Goal: Task Accomplishment & Management: Use online tool/utility

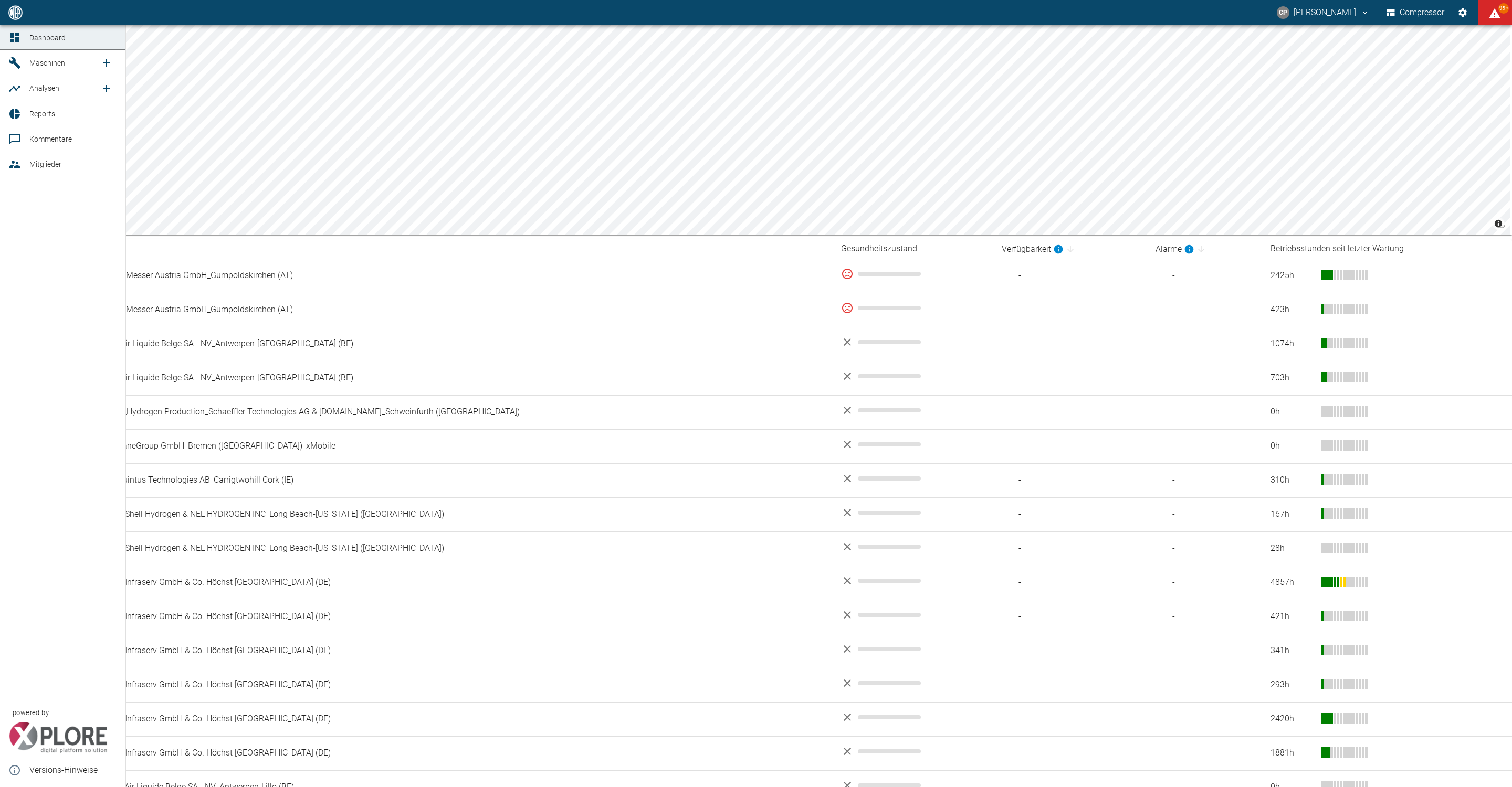
click at [100, 87] on icon "new /analyses/list/0" at bounding box center [106, 88] width 13 height 13
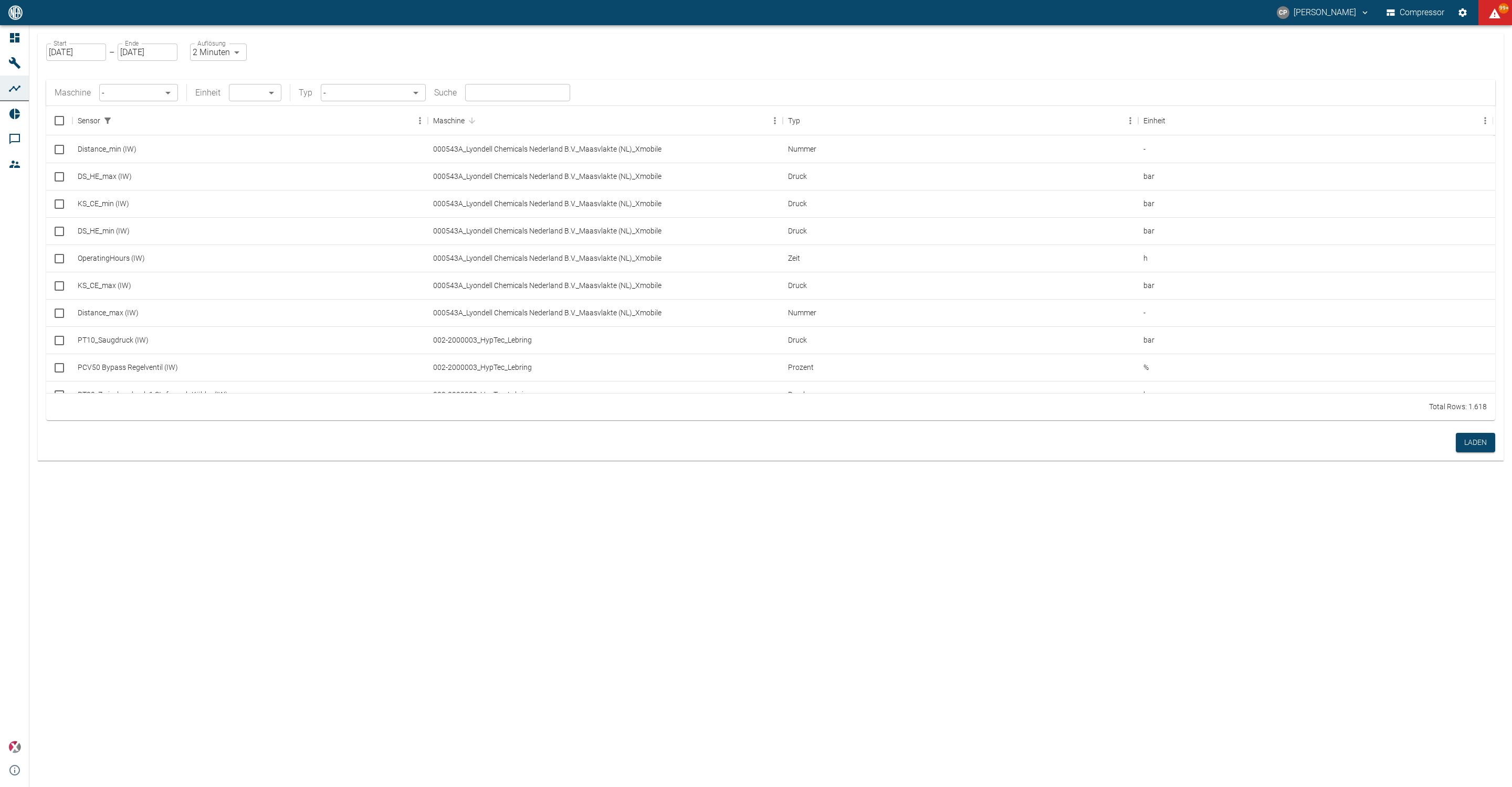
click at [171, 93] on body "[PERSON_NAME] Compressor 99+ Dashboard Maschinen Analysen Reports Kommentare Mi…" at bounding box center [756, 394] width 1512 height 787
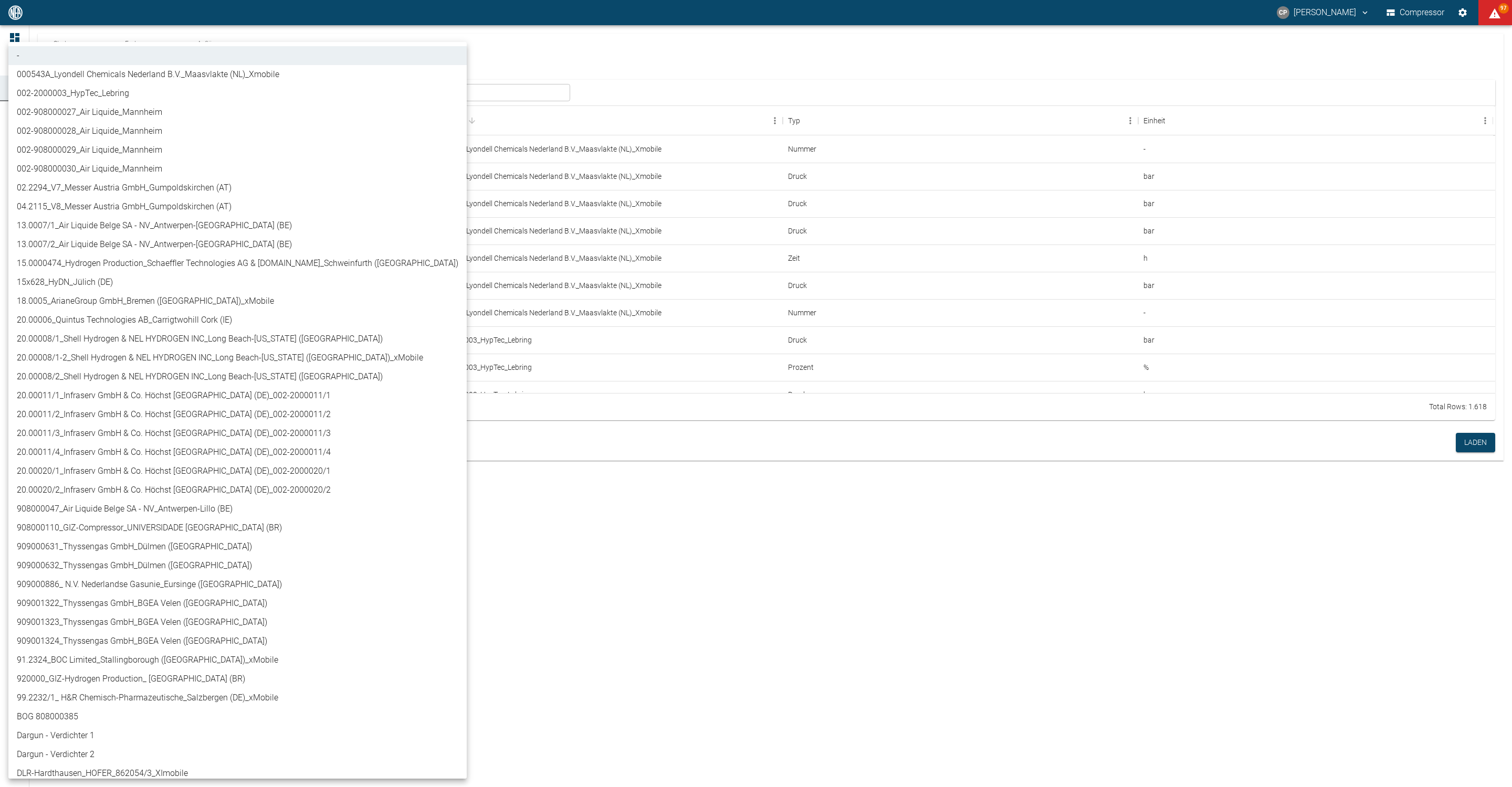
click at [96, 512] on li "908000047_Air Liquide Belge SA - NV_Antwerpen-Lillo (BE)" at bounding box center [237, 509] width 458 height 19
type input "53812aab-fb54-4a57-a574-01c3305aa274"
type input "%"
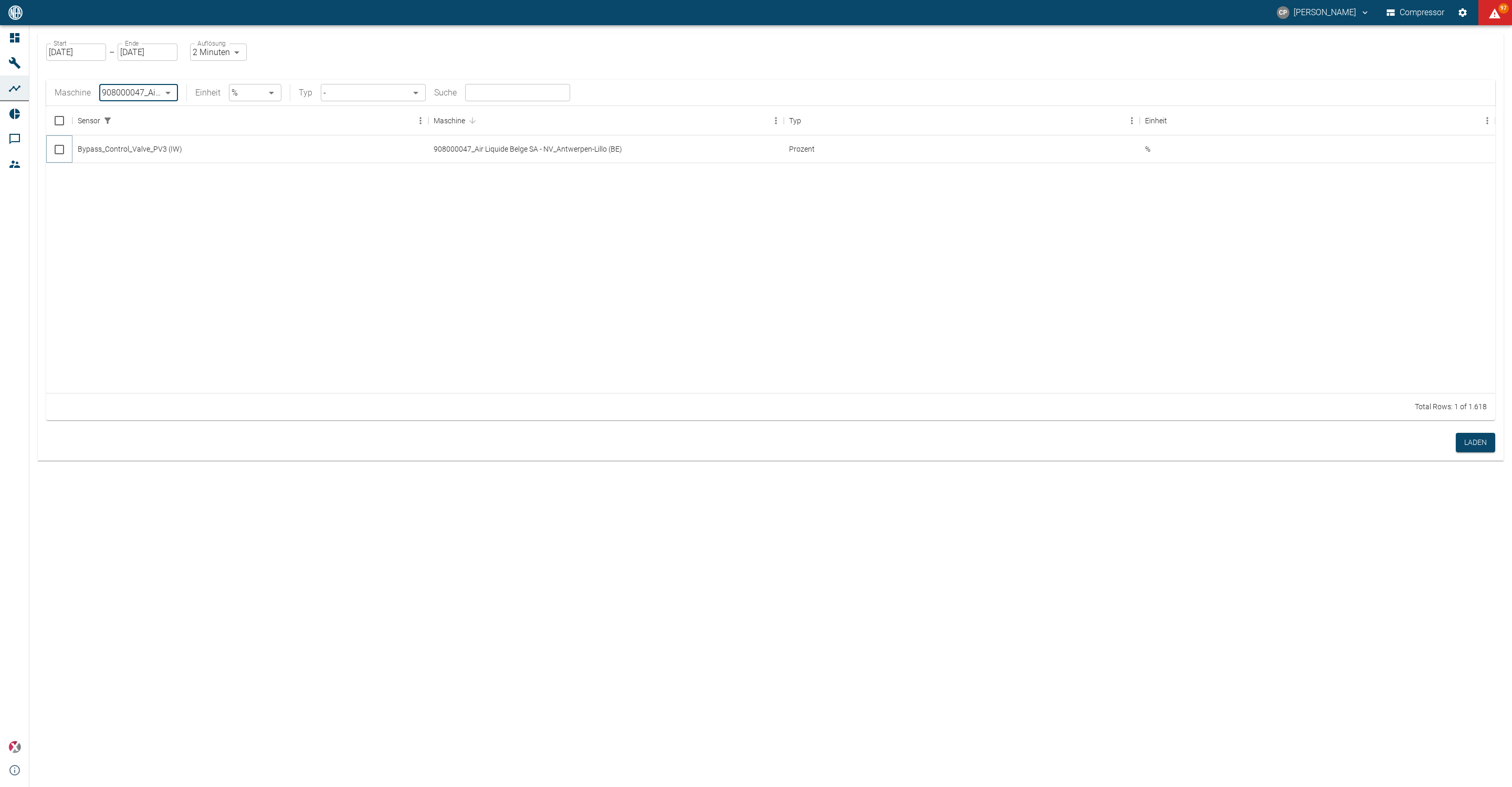
click at [59, 153] on input "Select row" at bounding box center [59, 149] width 22 height 22
checkbox input "false"
checkbox input "true"
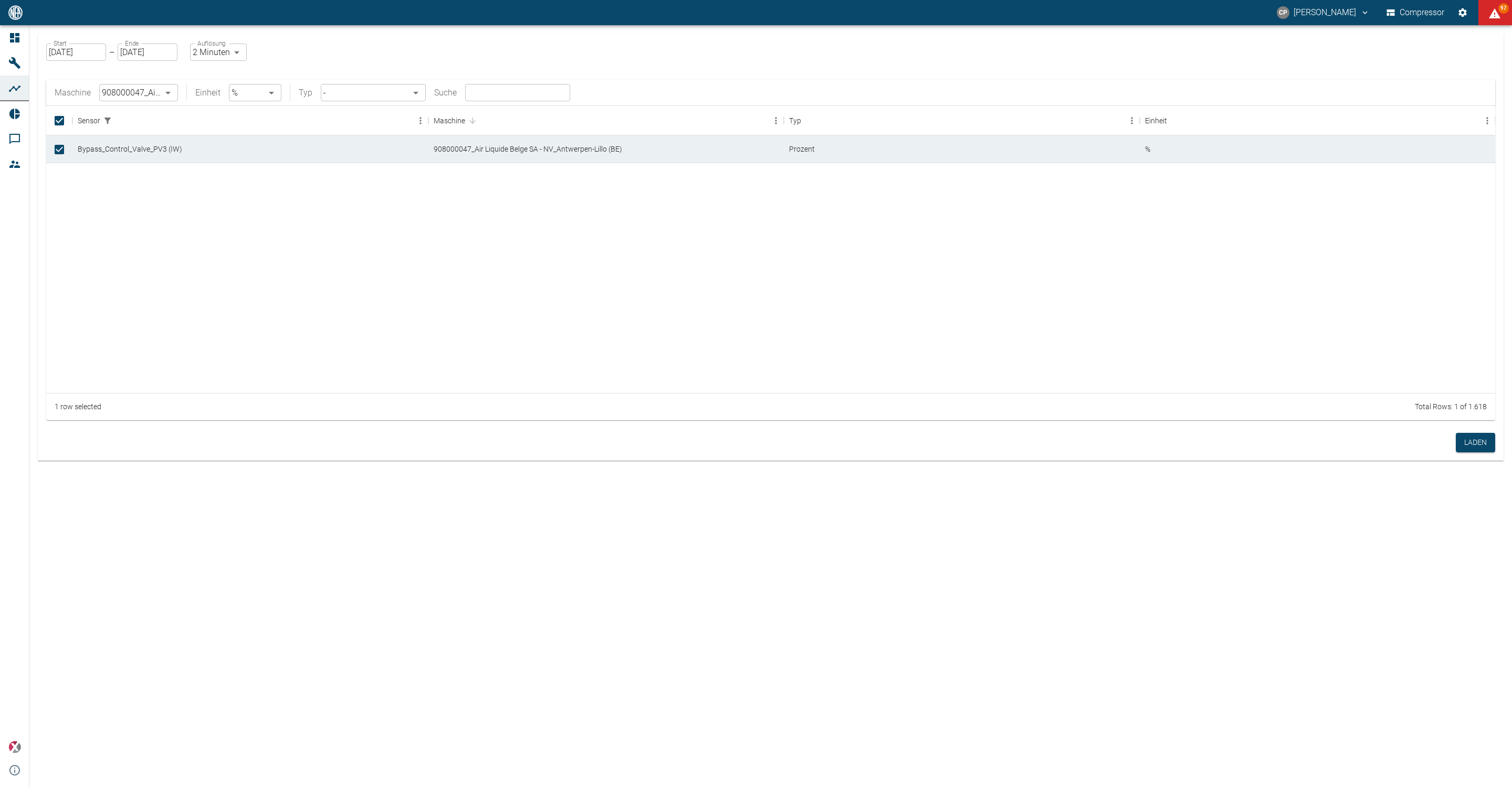
click at [274, 91] on body "[PERSON_NAME] Compressor 97 Dashboard Maschinen Analysen Reports Kommentare Mit…" at bounding box center [756, 394] width 1512 height 787
click at [258, 107] on li "bar" at bounding box center [280, 112] width 103 height 19
type input "bar"
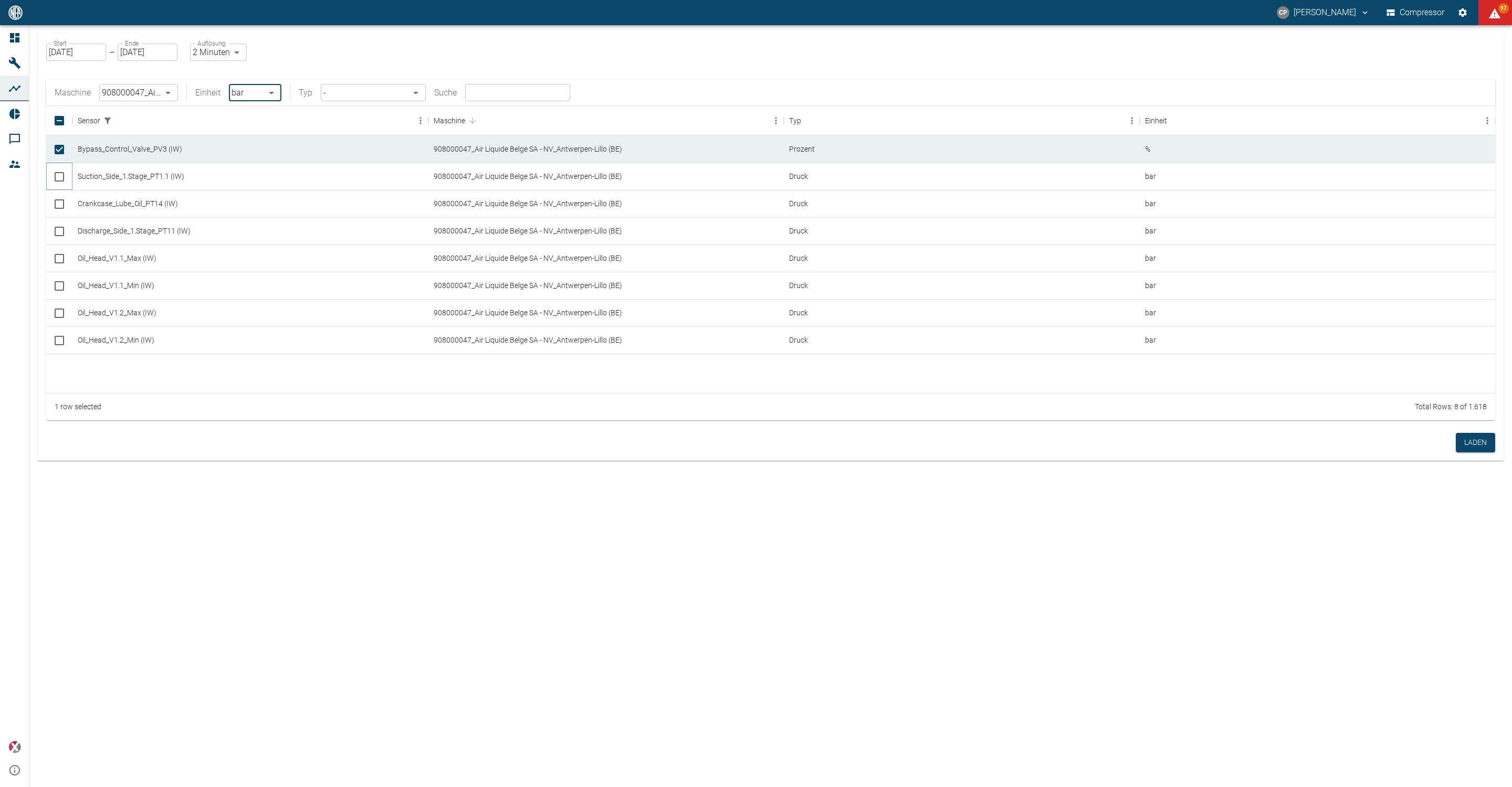
click at [59, 176] on input "Select row" at bounding box center [59, 177] width 22 height 22
checkbox input "true"
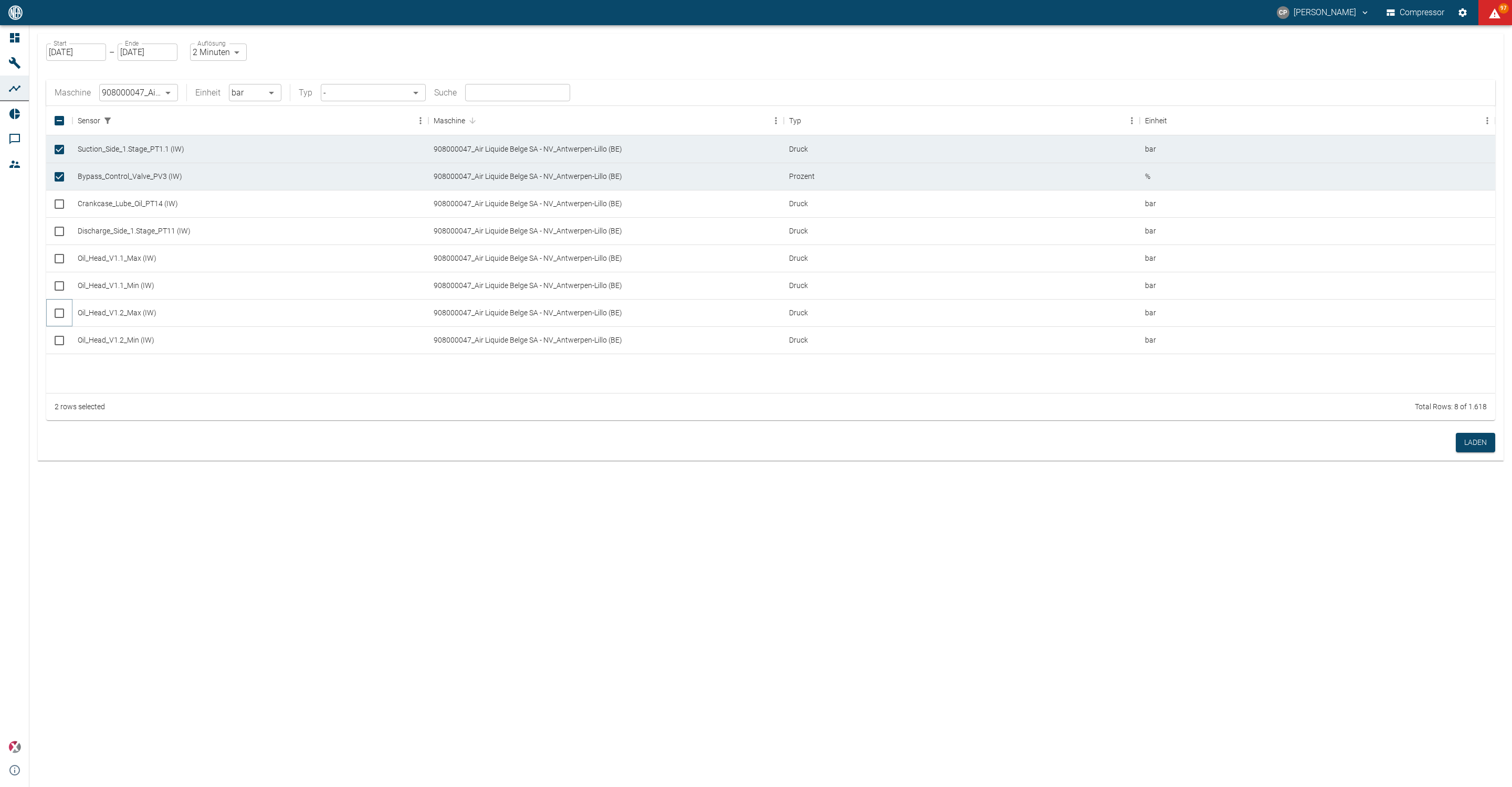
click at [59, 319] on input "Select row" at bounding box center [59, 313] width 22 height 22
checkbox input "true"
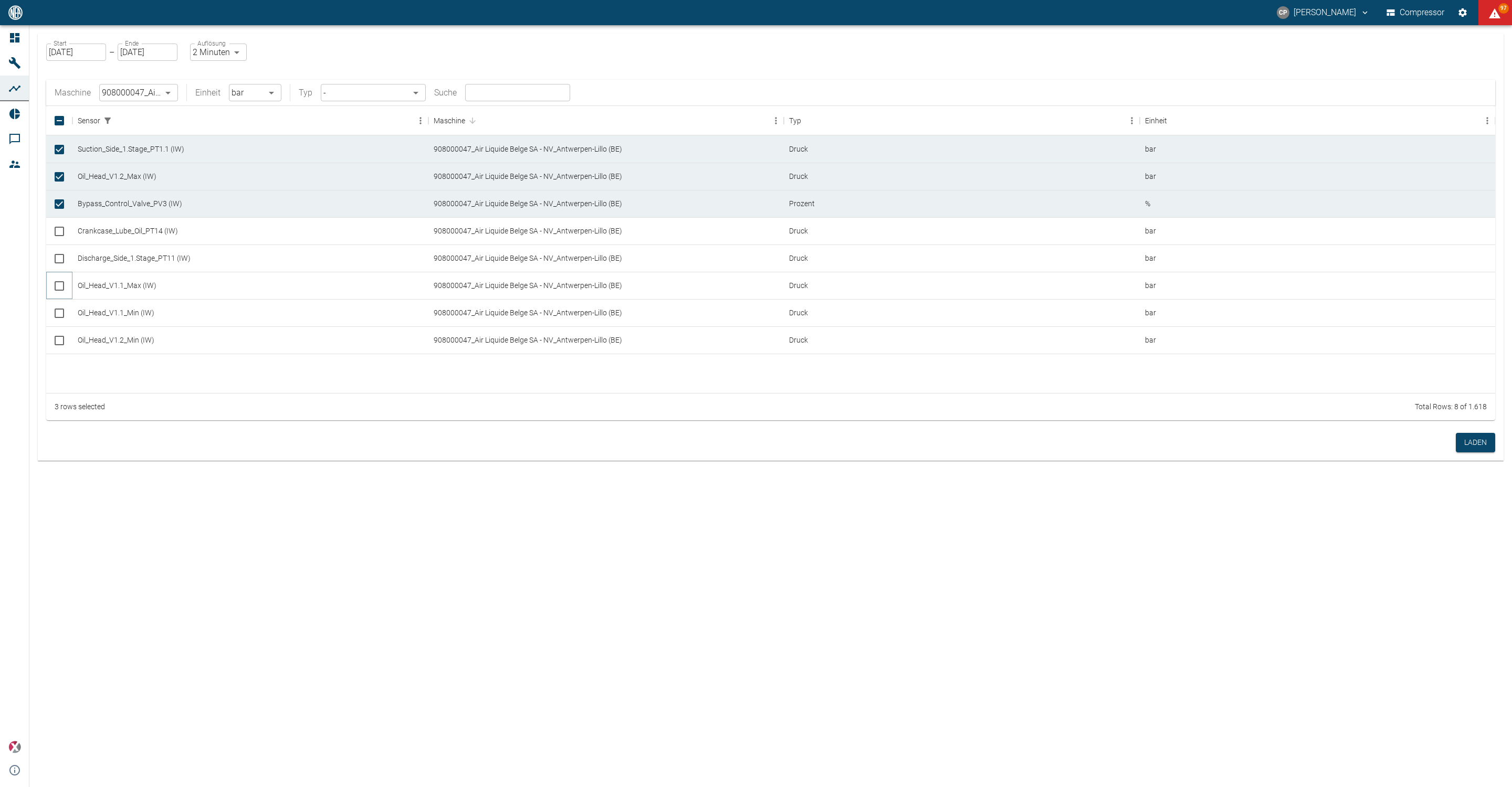
click at [59, 287] on input "Select row" at bounding box center [59, 286] width 22 height 22
checkbox input "true"
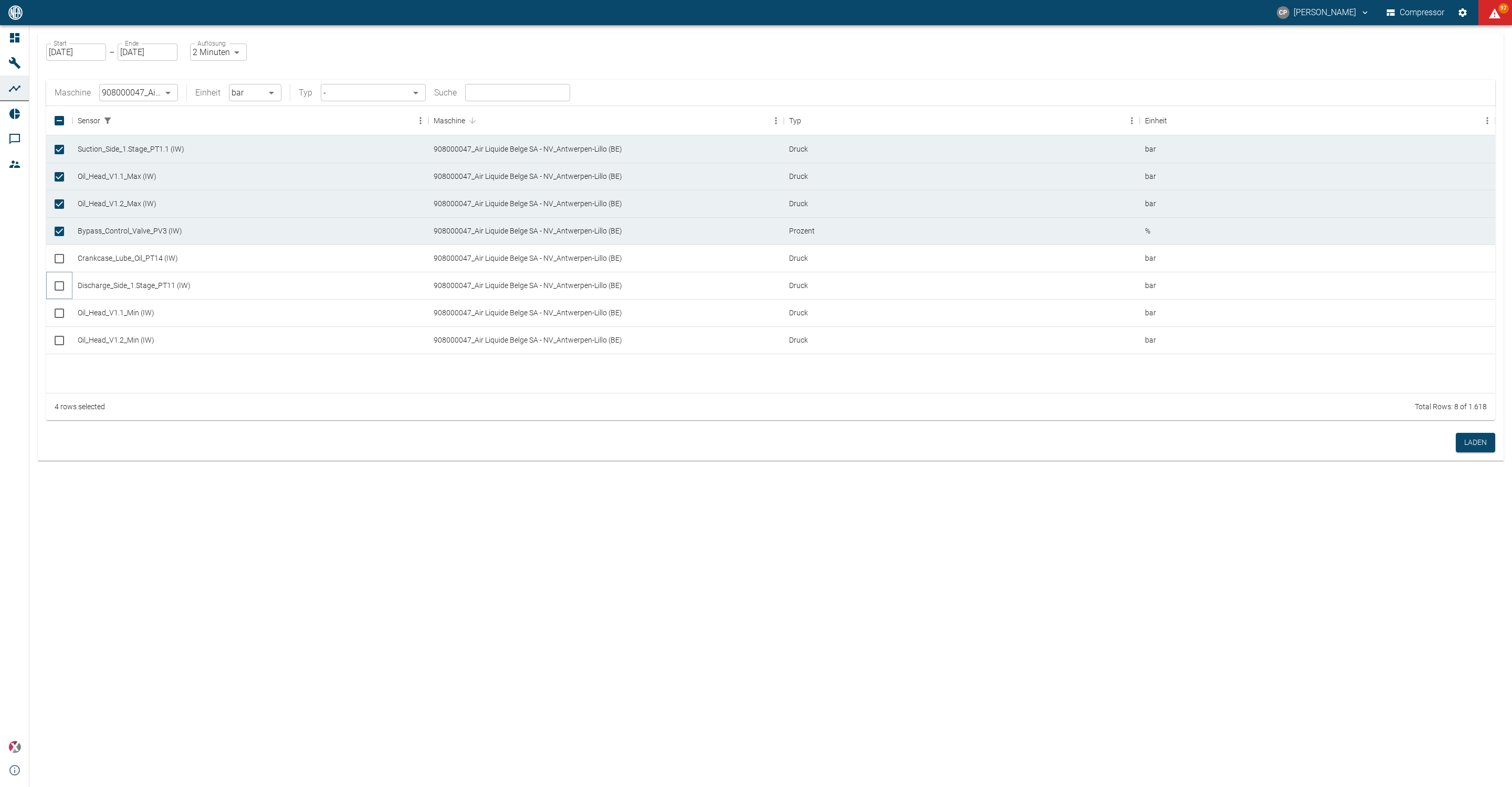
click at [59, 285] on input "Select row" at bounding box center [59, 286] width 22 height 22
checkbox input "true"
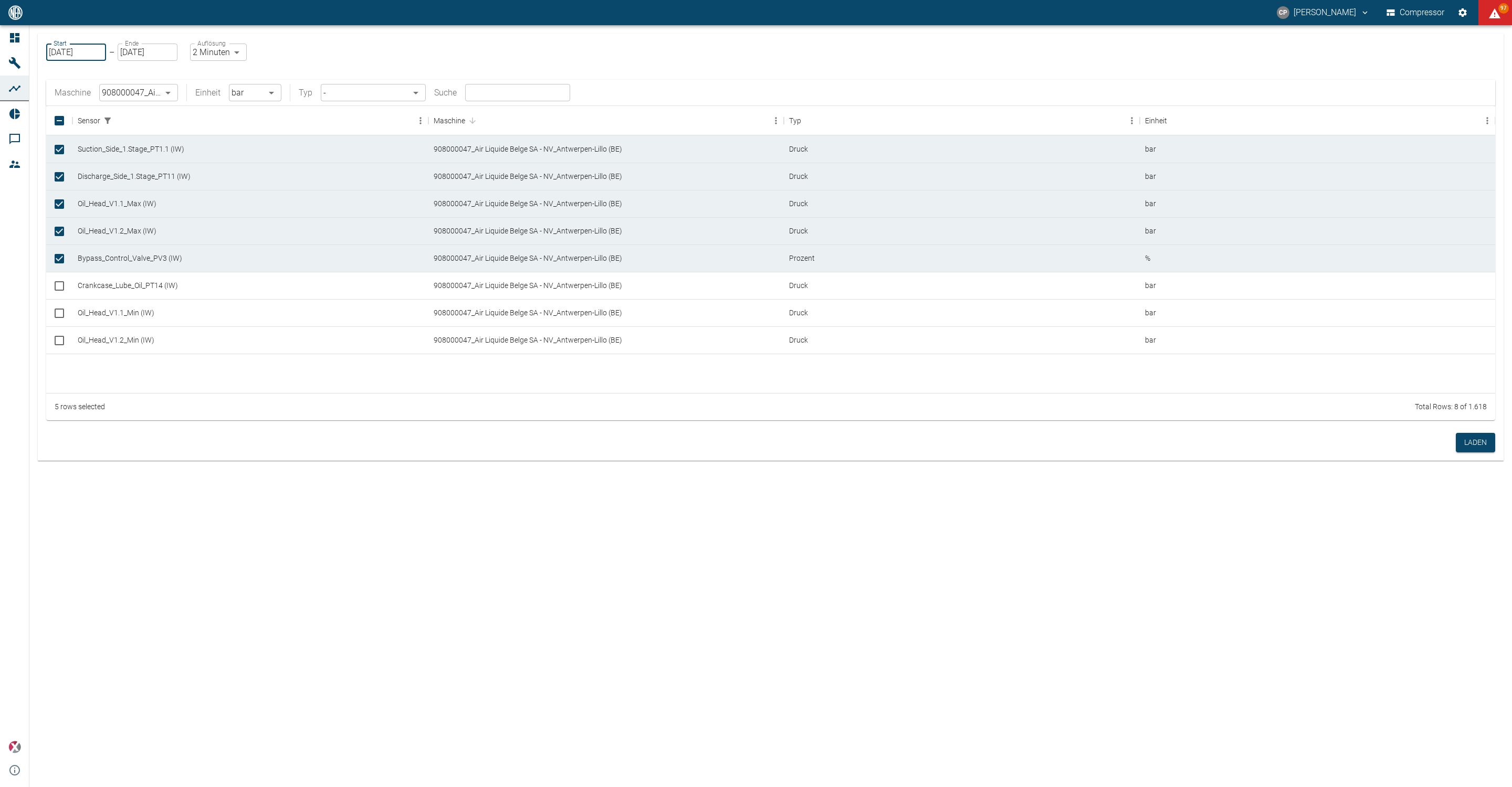
click at [100, 53] on input "[DATE]" at bounding box center [76, 52] width 60 height 17
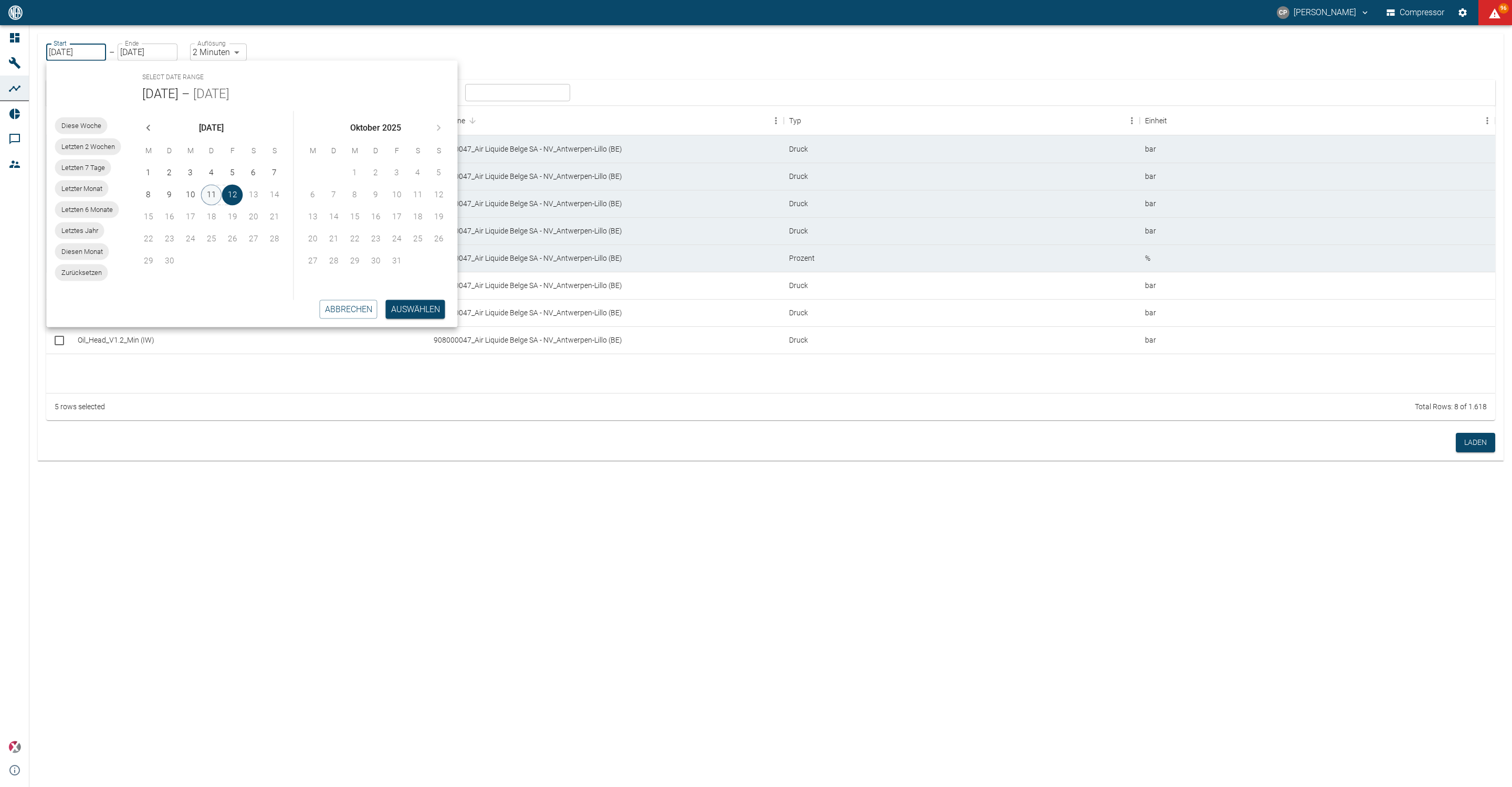
click at [210, 194] on button "11" at bounding box center [211, 195] width 21 height 21
type input "[DATE]"
click at [235, 46] on body "[PERSON_NAME] Compressor 96 Dashboard Maschinen Analysen Reports Kommentare Mit…" at bounding box center [756, 394] width 1512 height 787
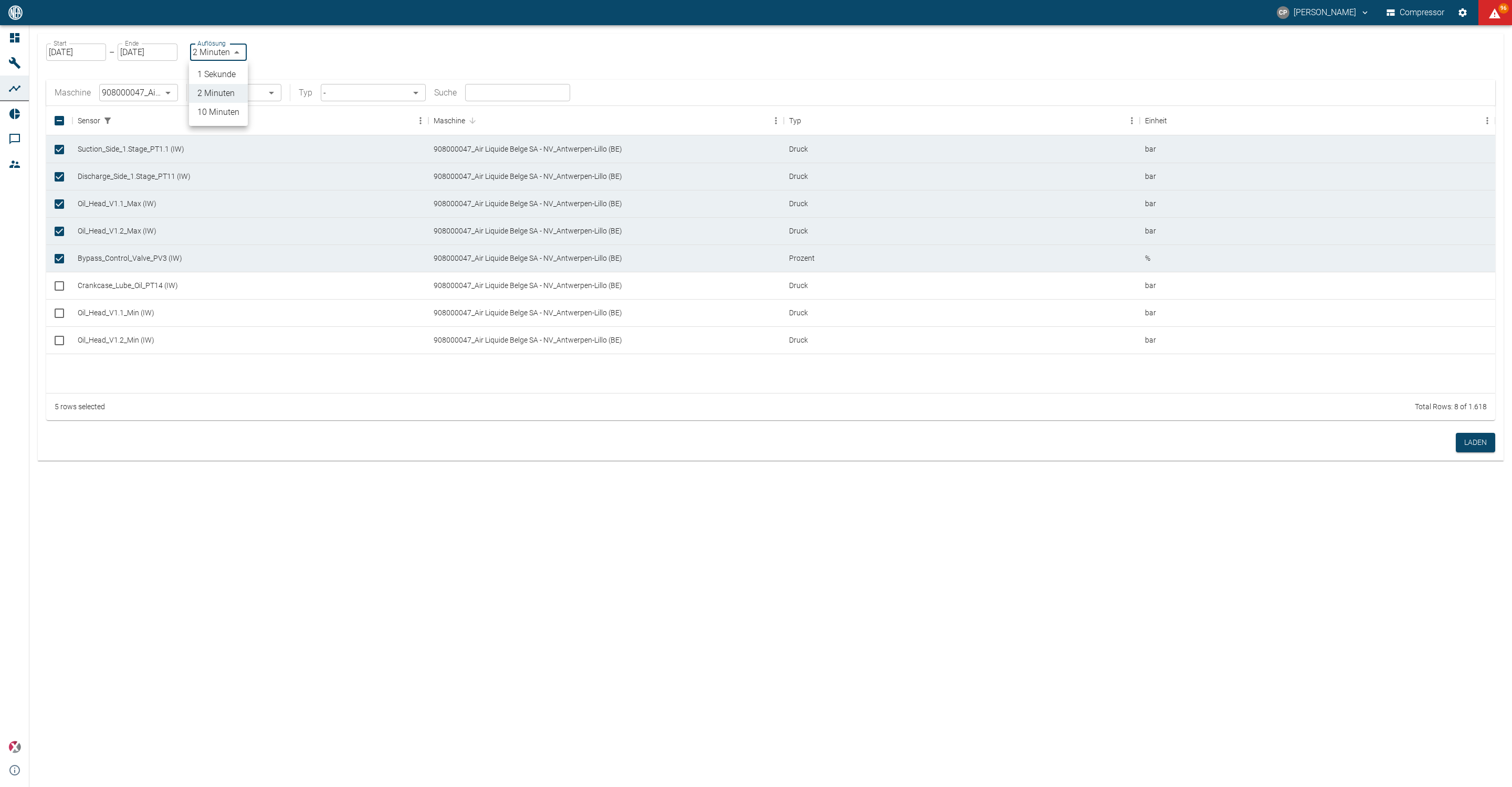
click at [232, 71] on li "1 Sekunde" at bounding box center [218, 75] width 59 height 19
type input "1sec"
click at [1462, 441] on button "Laden" at bounding box center [1476, 442] width 39 height 20
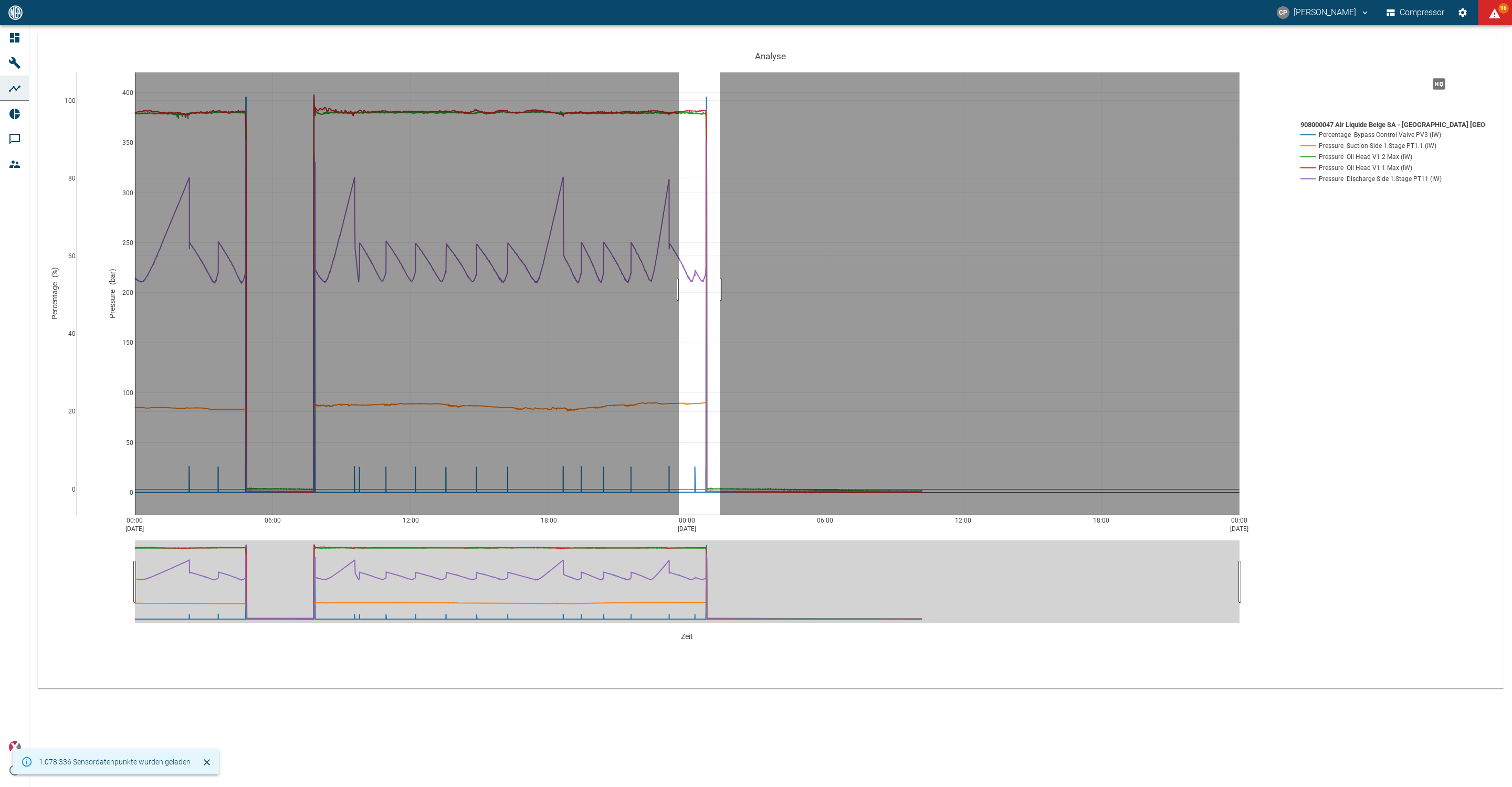
drag, startPoint x: 679, startPoint y: 290, endPoint x: 723, endPoint y: 290, distance: 44.0
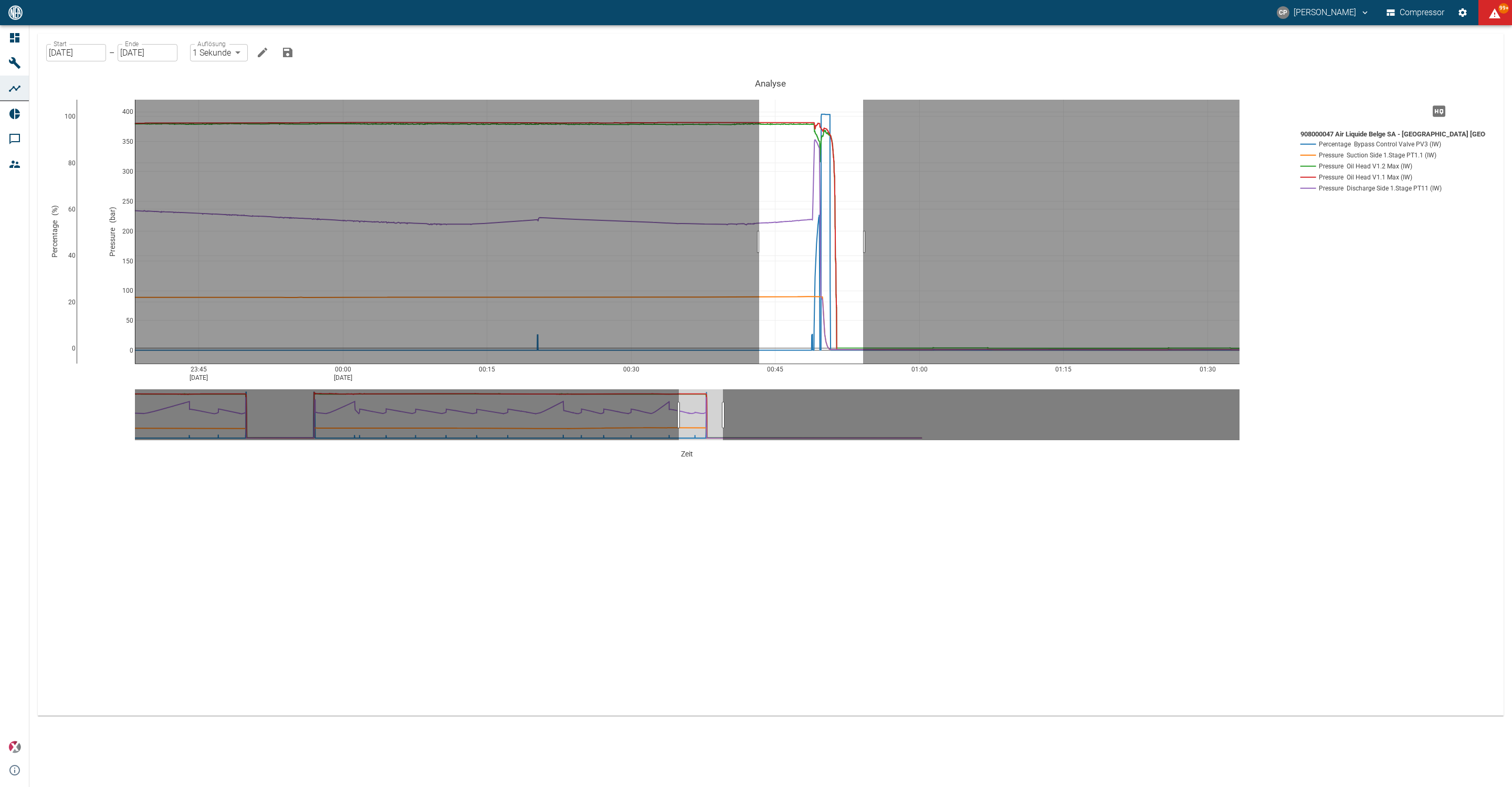
drag, startPoint x: 759, startPoint y: 214, endPoint x: 863, endPoint y: 216, distance: 104.0
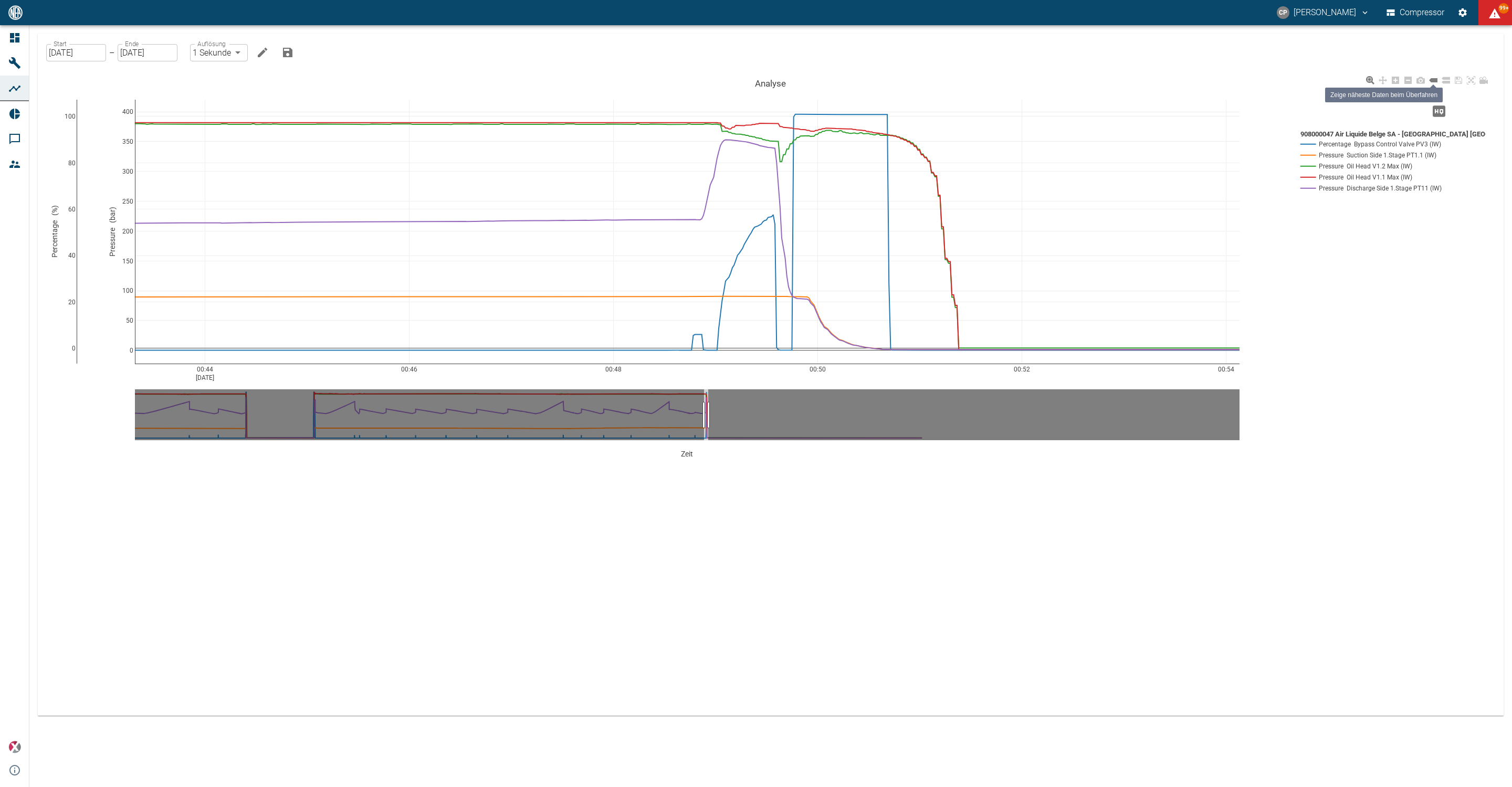
click at [1433, 81] on icon at bounding box center [1434, 80] width 8 height 4
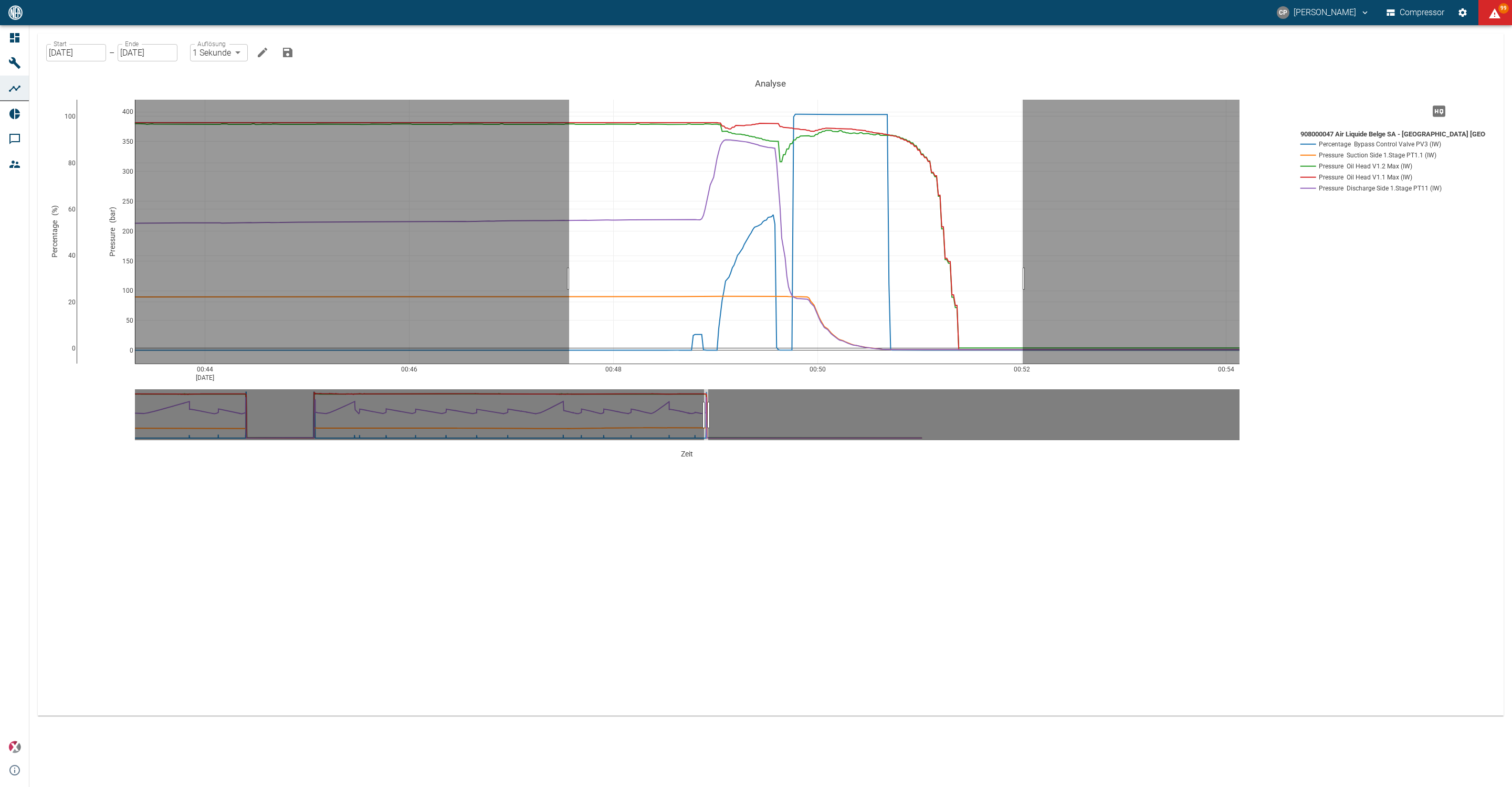
drag, startPoint x: 569, startPoint y: 279, endPoint x: 1023, endPoint y: 284, distance: 454.0
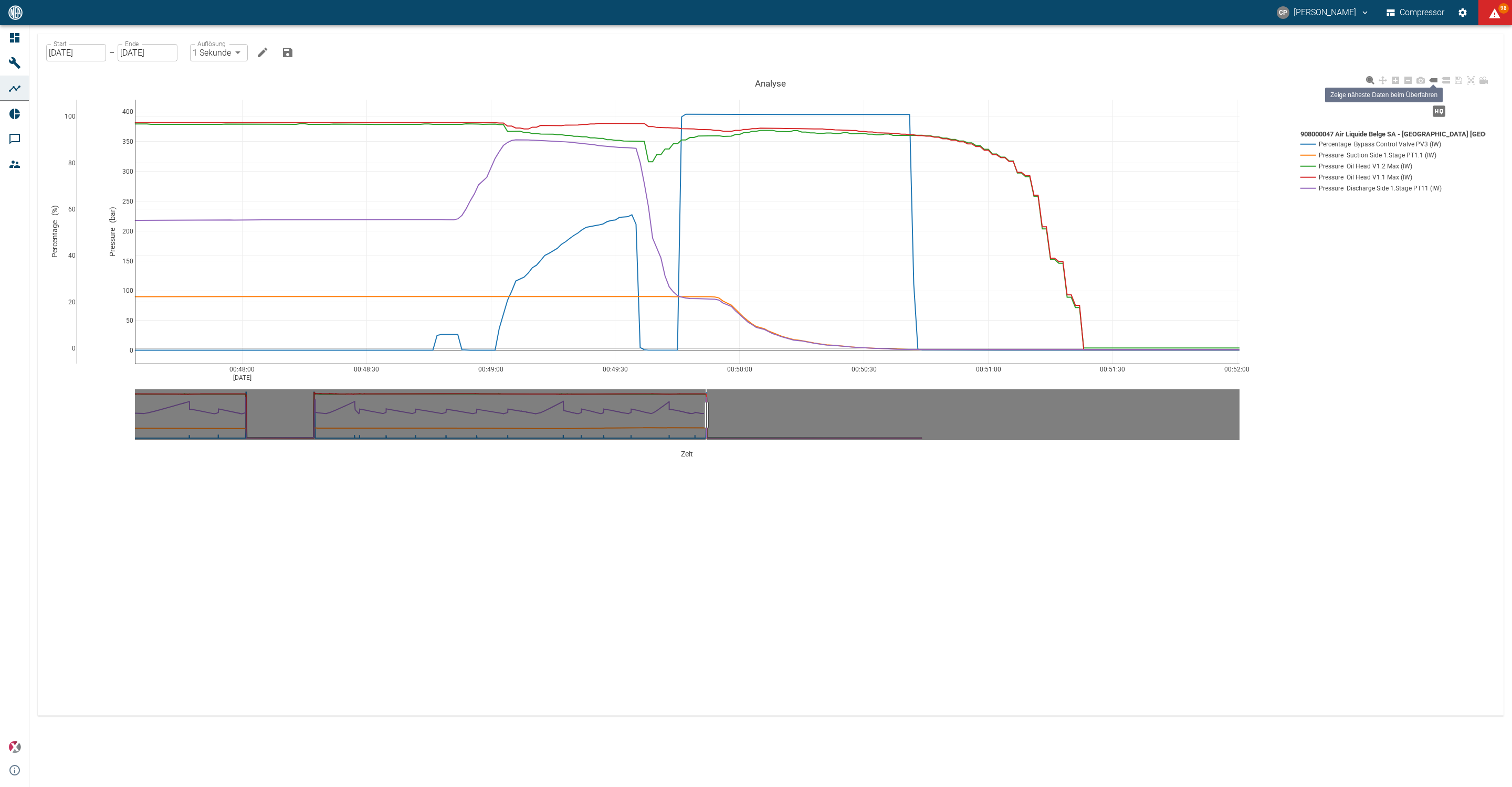
click at [1435, 82] on icon at bounding box center [1434, 80] width 8 height 4
click at [1443, 84] on icon at bounding box center [1446, 80] width 8 height 7
click at [1434, 79] on icon at bounding box center [1434, 80] width 8 height 4
click at [1447, 84] on icon at bounding box center [1446, 80] width 8 height 7
click at [1470, 80] on icon at bounding box center [1471, 80] width 8 height 8
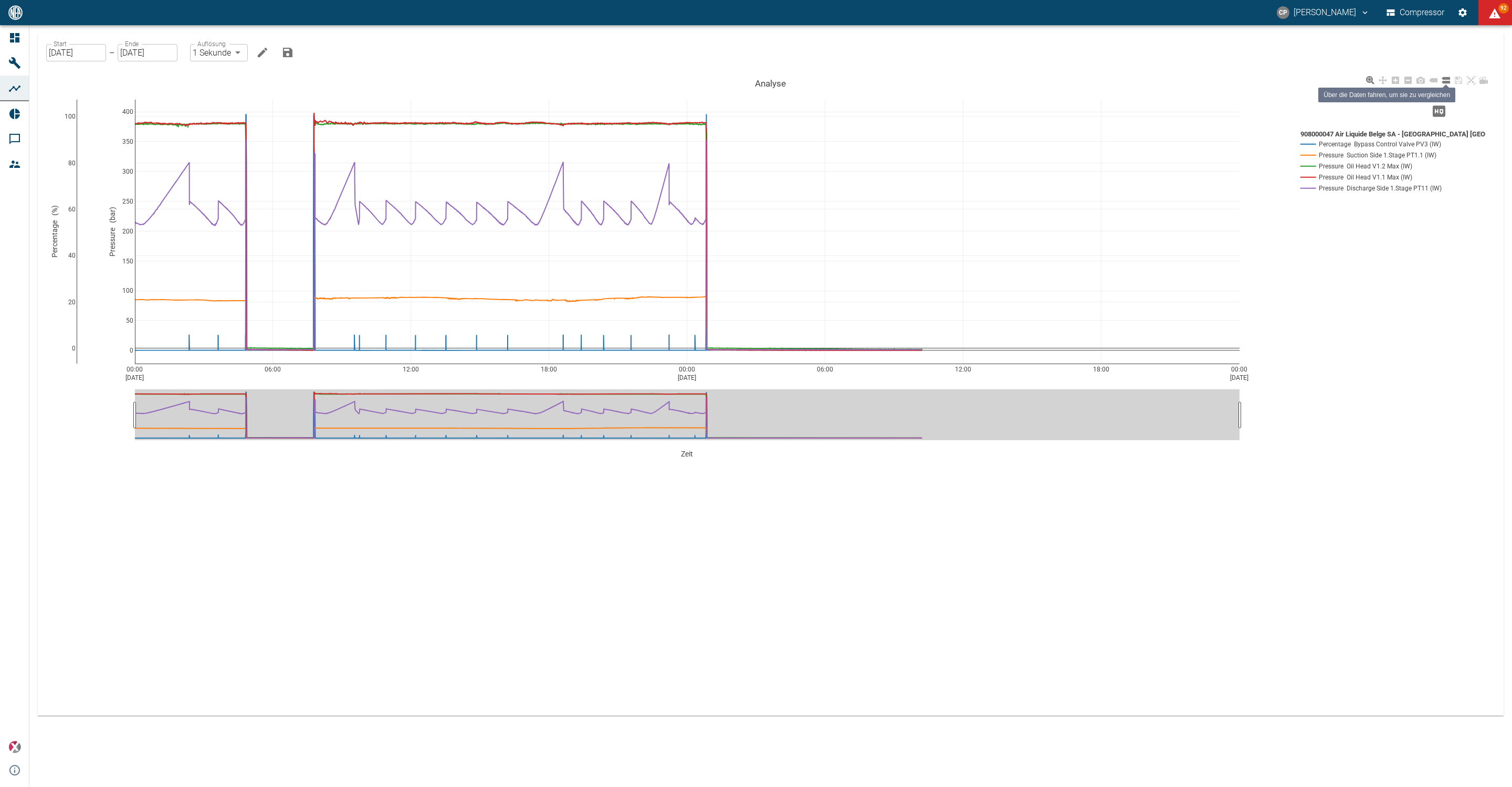
click at [1447, 81] on icon at bounding box center [1446, 80] width 8 height 8
click at [1369, 79] on icon at bounding box center [1370, 80] width 8 height 8
click at [1443, 78] on icon at bounding box center [1446, 80] width 8 height 7
click at [1471, 81] on icon at bounding box center [1471, 80] width 8 height 8
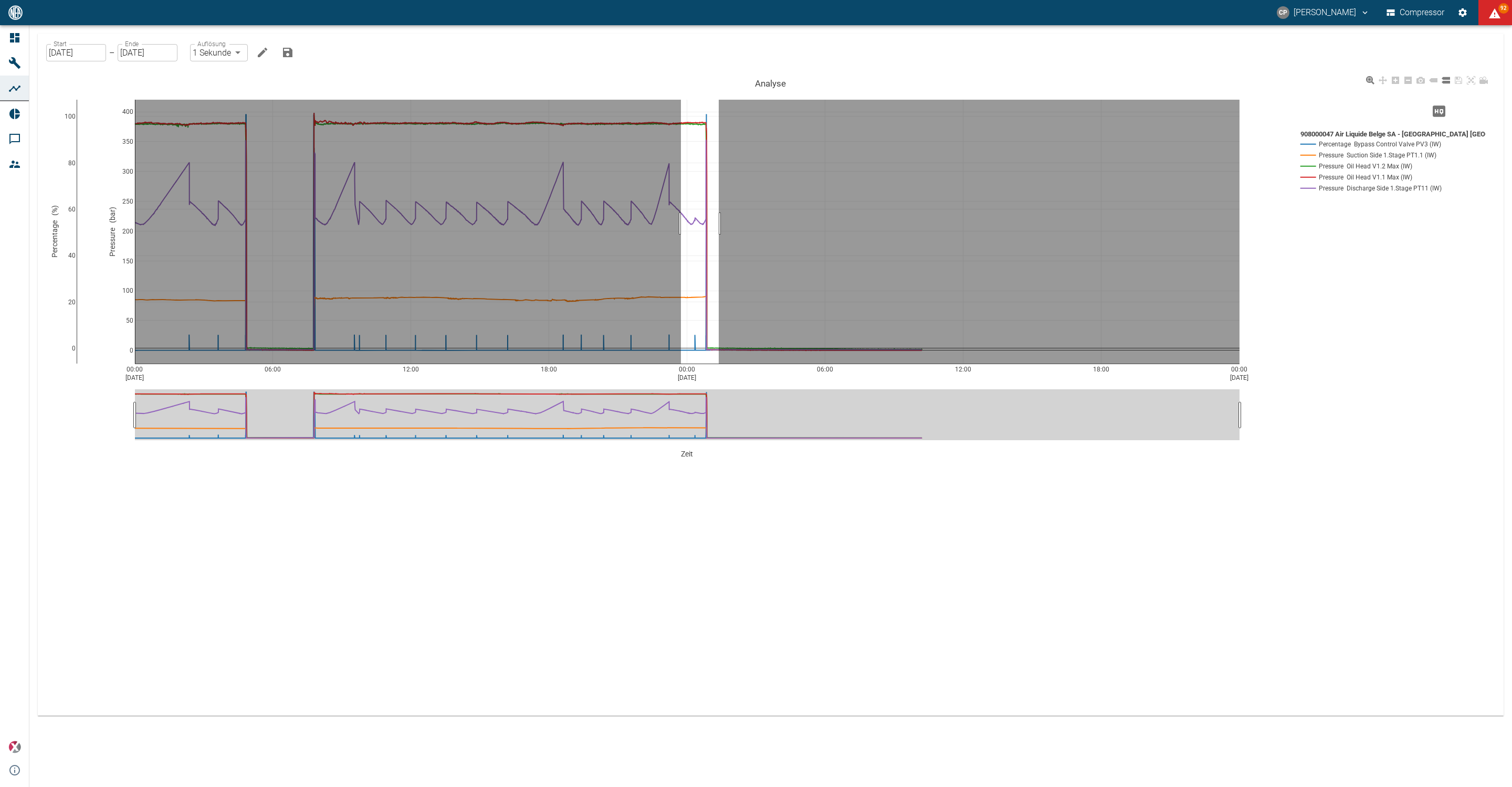
drag, startPoint x: 681, startPoint y: 223, endPoint x: 720, endPoint y: 228, distance: 39.3
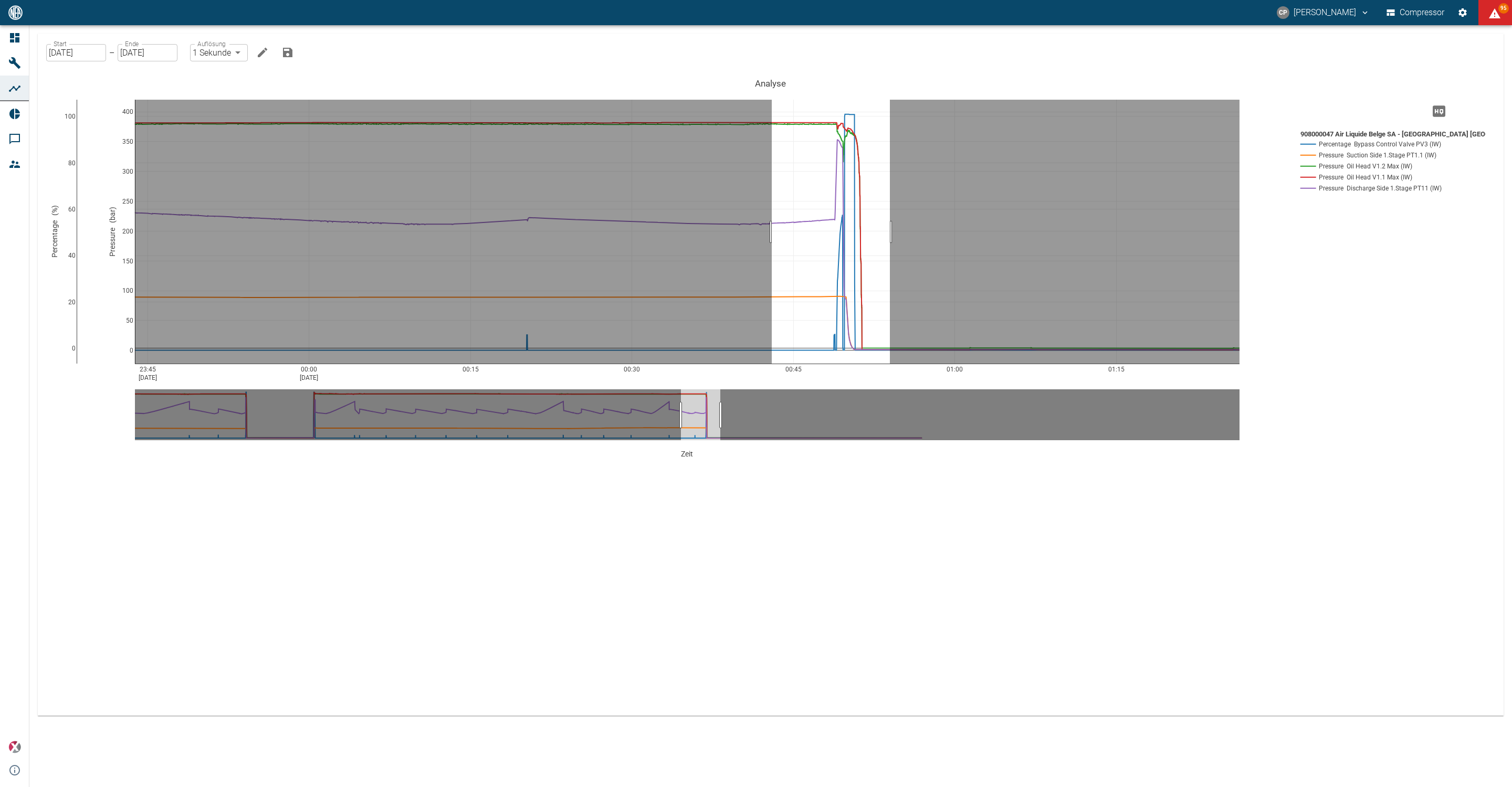
drag, startPoint x: 772, startPoint y: 232, endPoint x: 890, endPoint y: 235, distance: 118.0
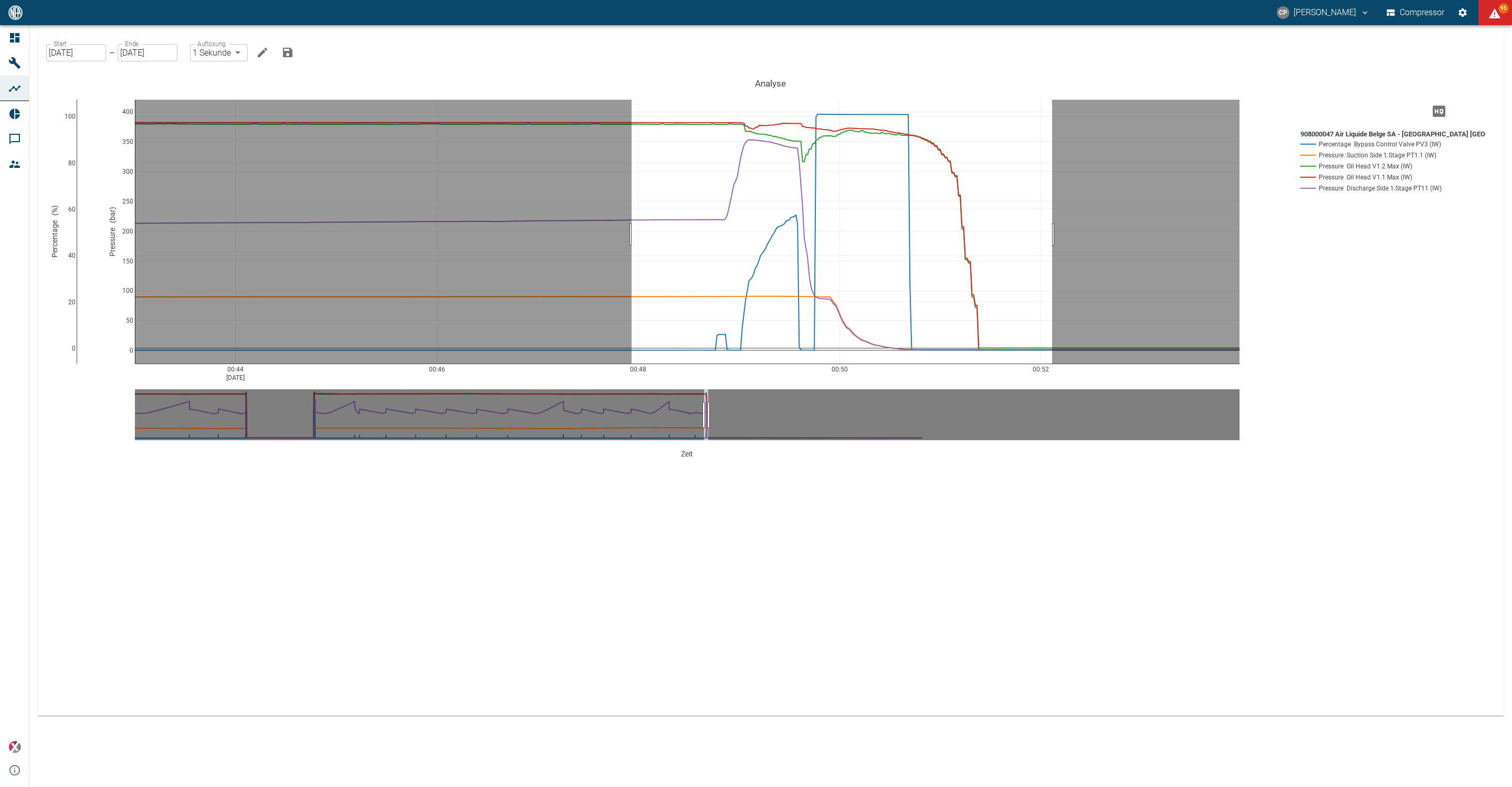
drag, startPoint x: 631, startPoint y: 235, endPoint x: 1052, endPoint y: 230, distance: 421.0
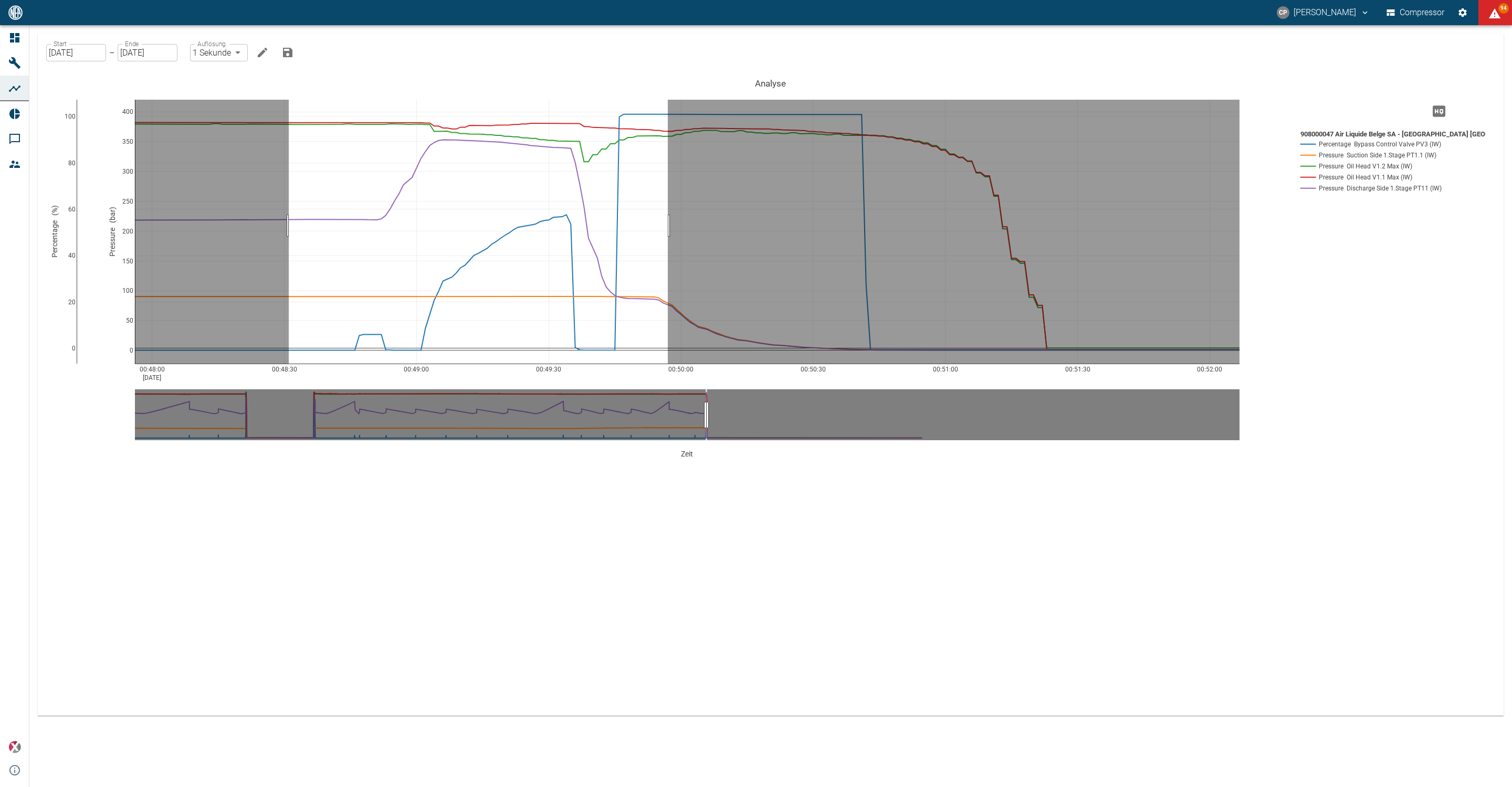
drag, startPoint x: 289, startPoint y: 226, endPoint x: 668, endPoint y: 224, distance: 379.0
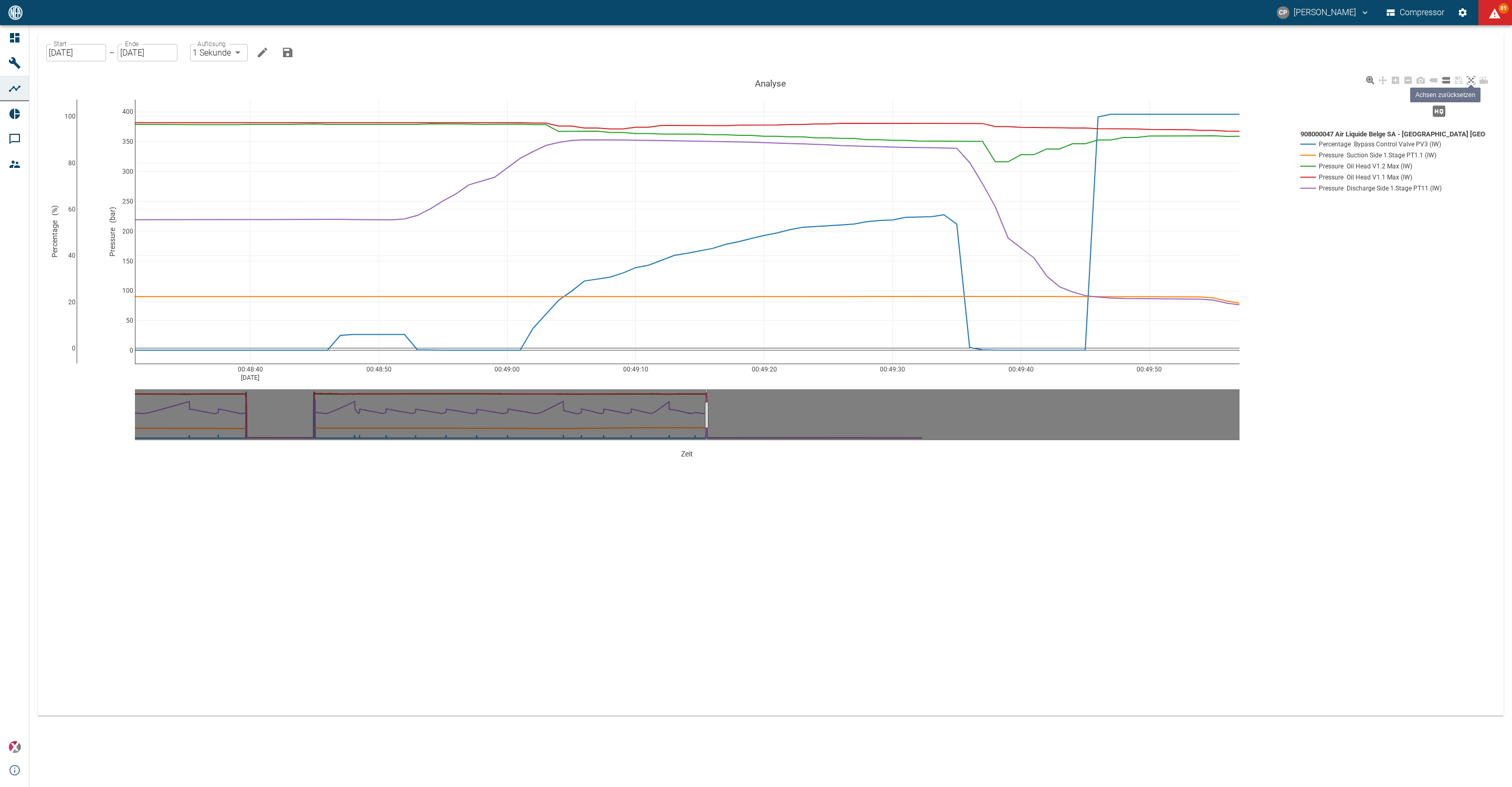
click at [1473, 82] on icon at bounding box center [1471, 80] width 8 height 8
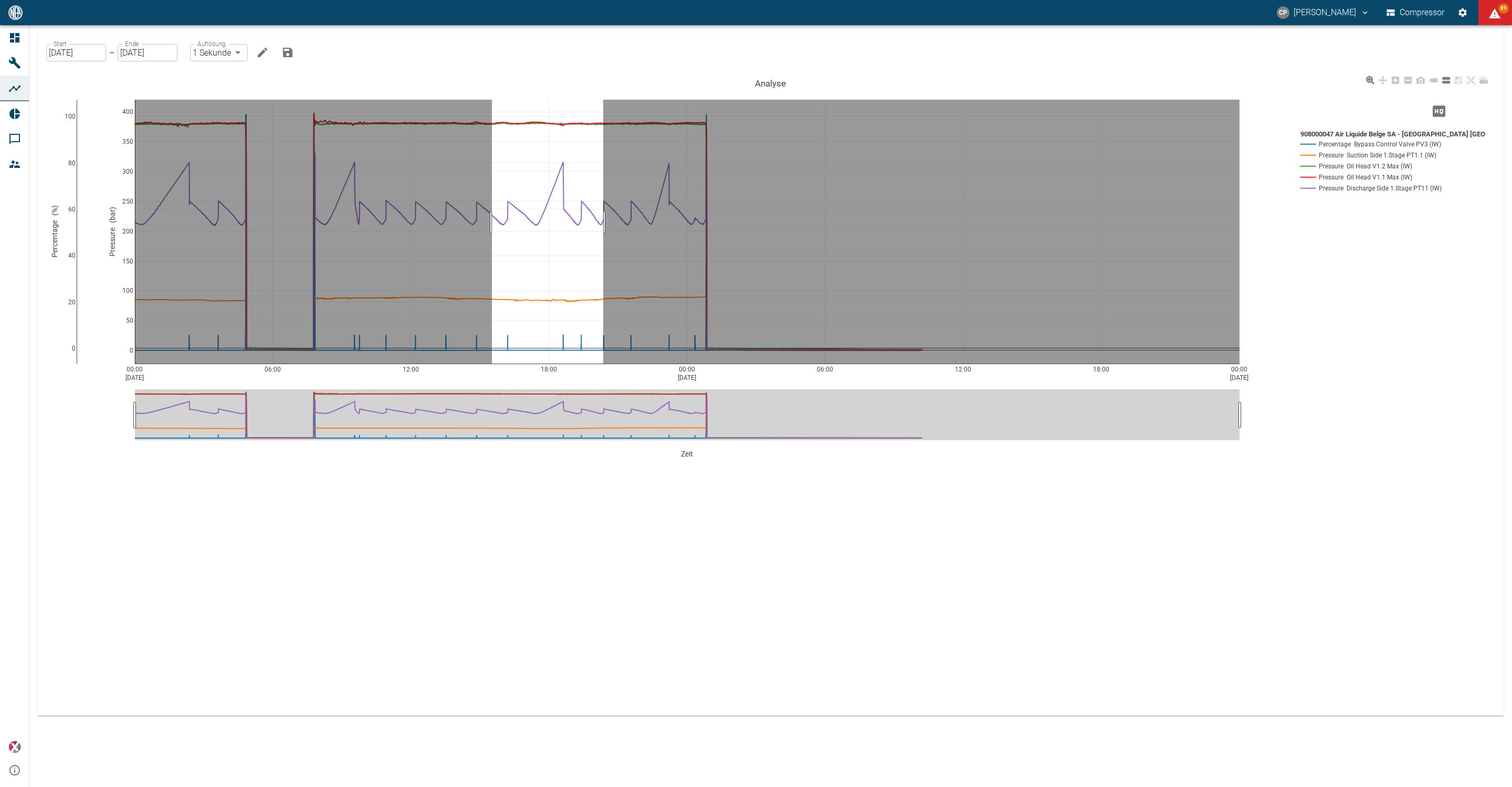
drag, startPoint x: 492, startPoint y: 223, endPoint x: 605, endPoint y: 222, distance: 113.0
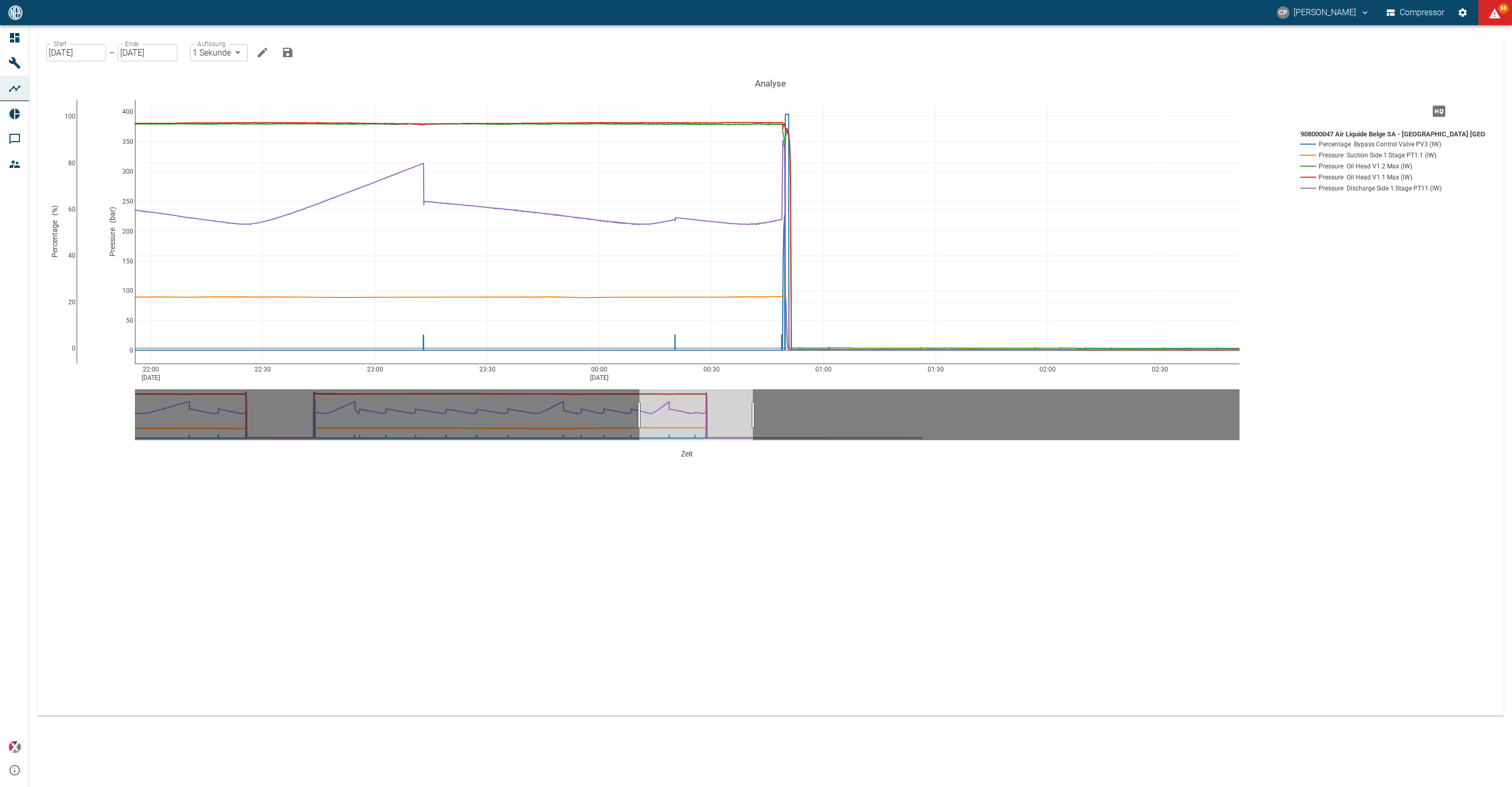
drag, startPoint x: 547, startPoint y: 430, endPoint x: 695, endPoint y: 429, distance: 148.0
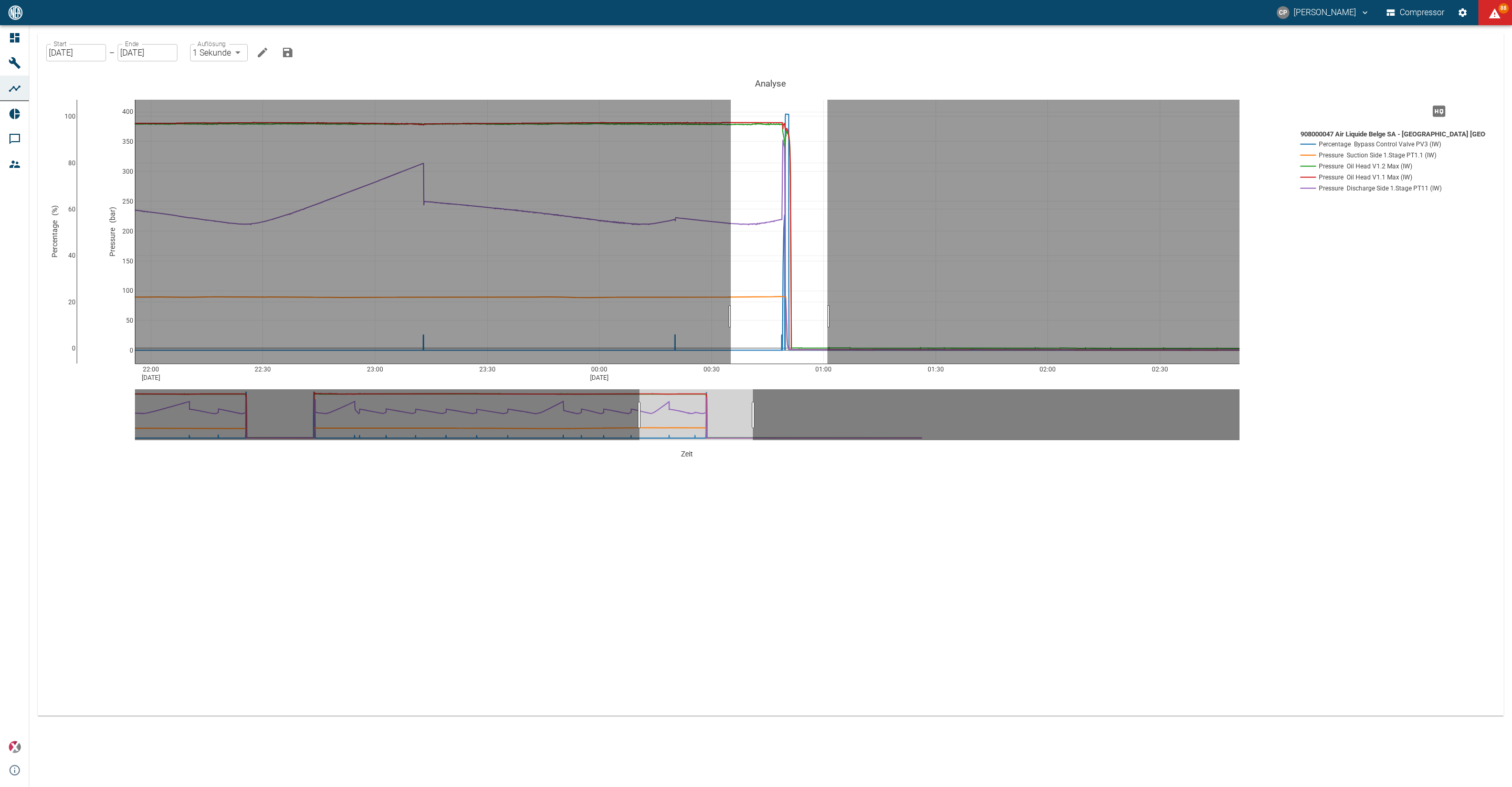
drag, startPoint x: 731, startPoint y: 316, endPoint x: 829, endPoint y: 315, distance: 98.0
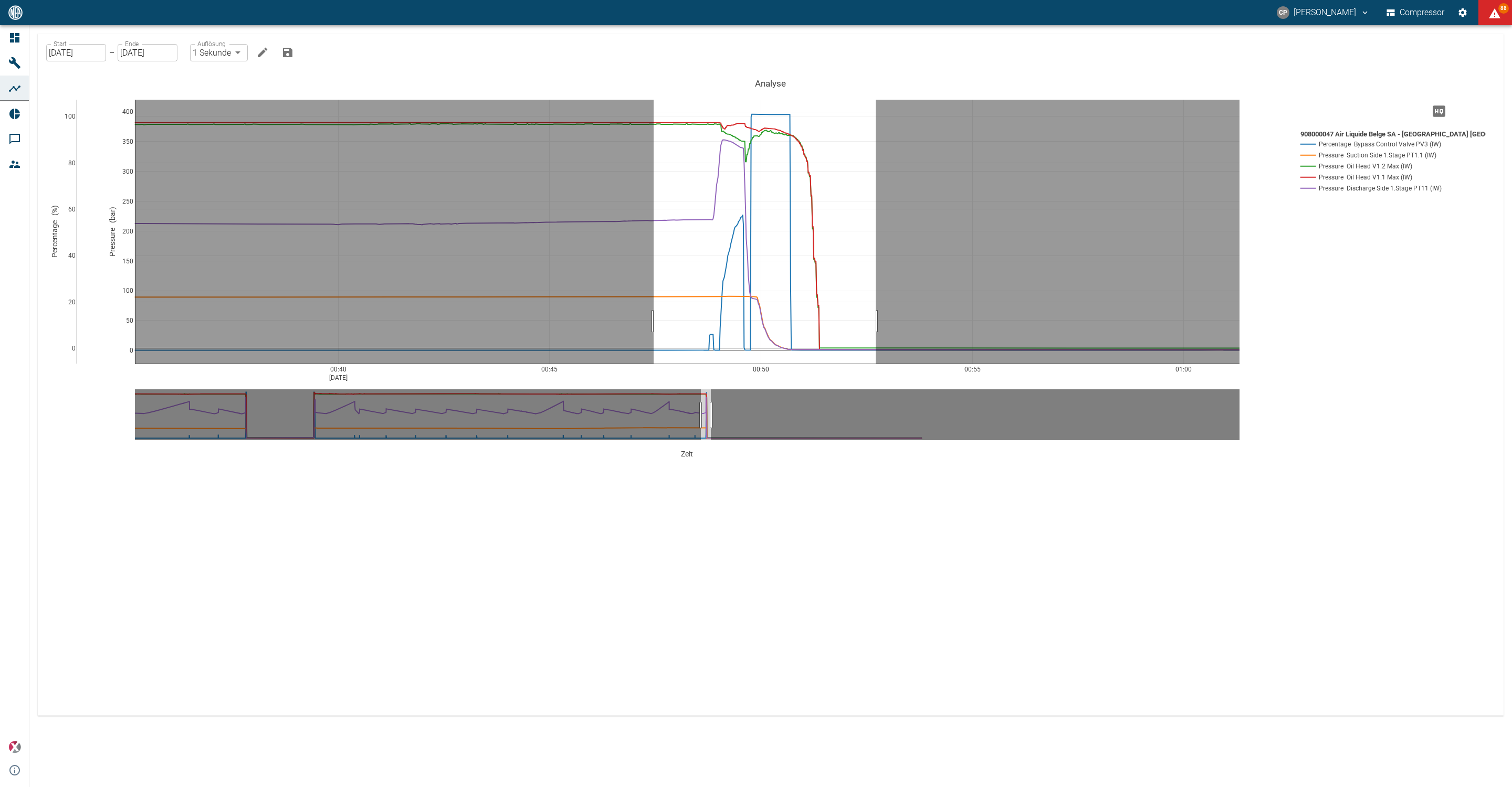
drag, startPoint x: 654, startPoint y: 321, endPoint x: 876, endPoint y: 326, distance: 222.1
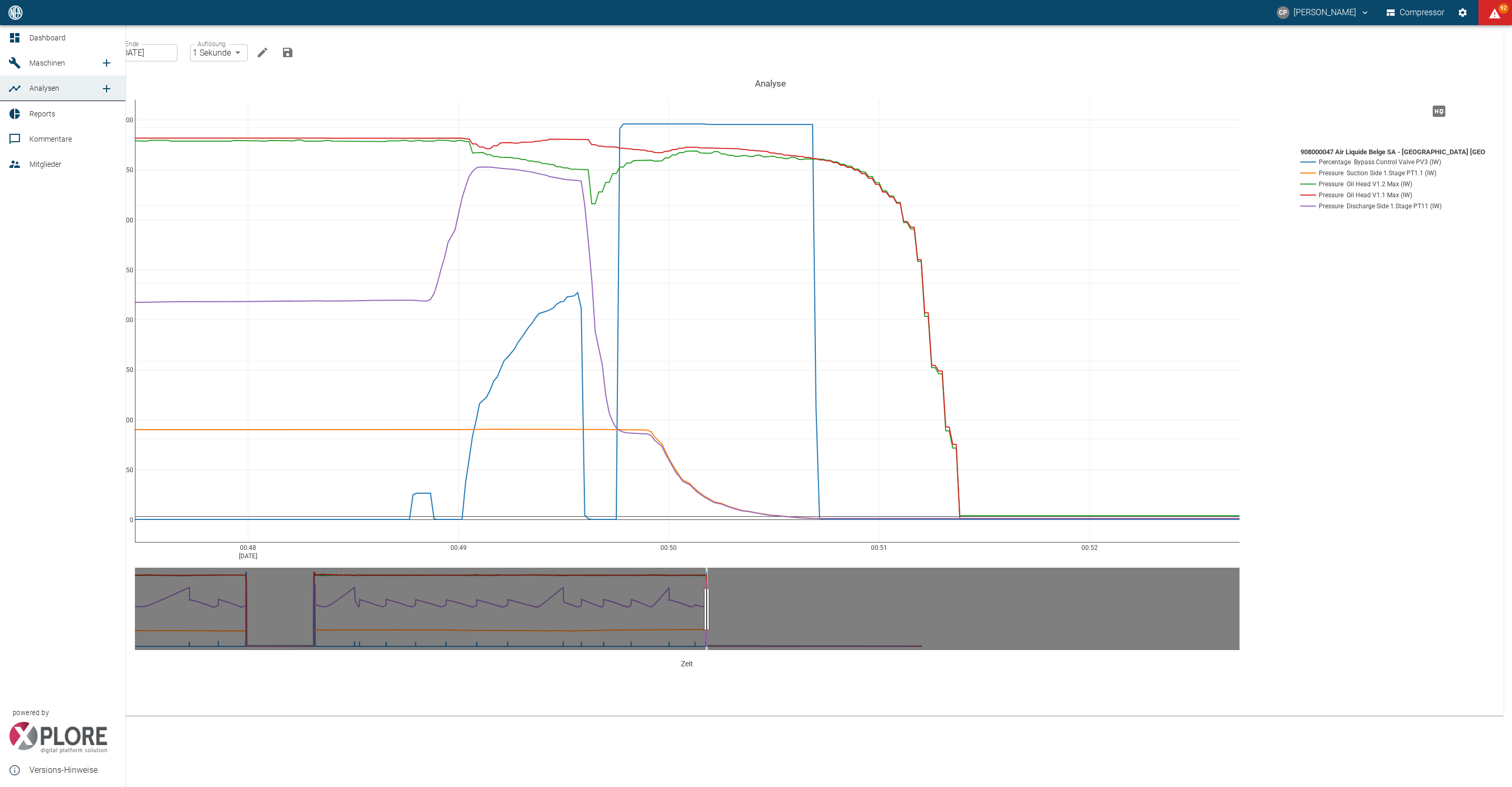
click at [21, 44] on link "Dashboard" at bounding box center [63, 38] width 125 height 25
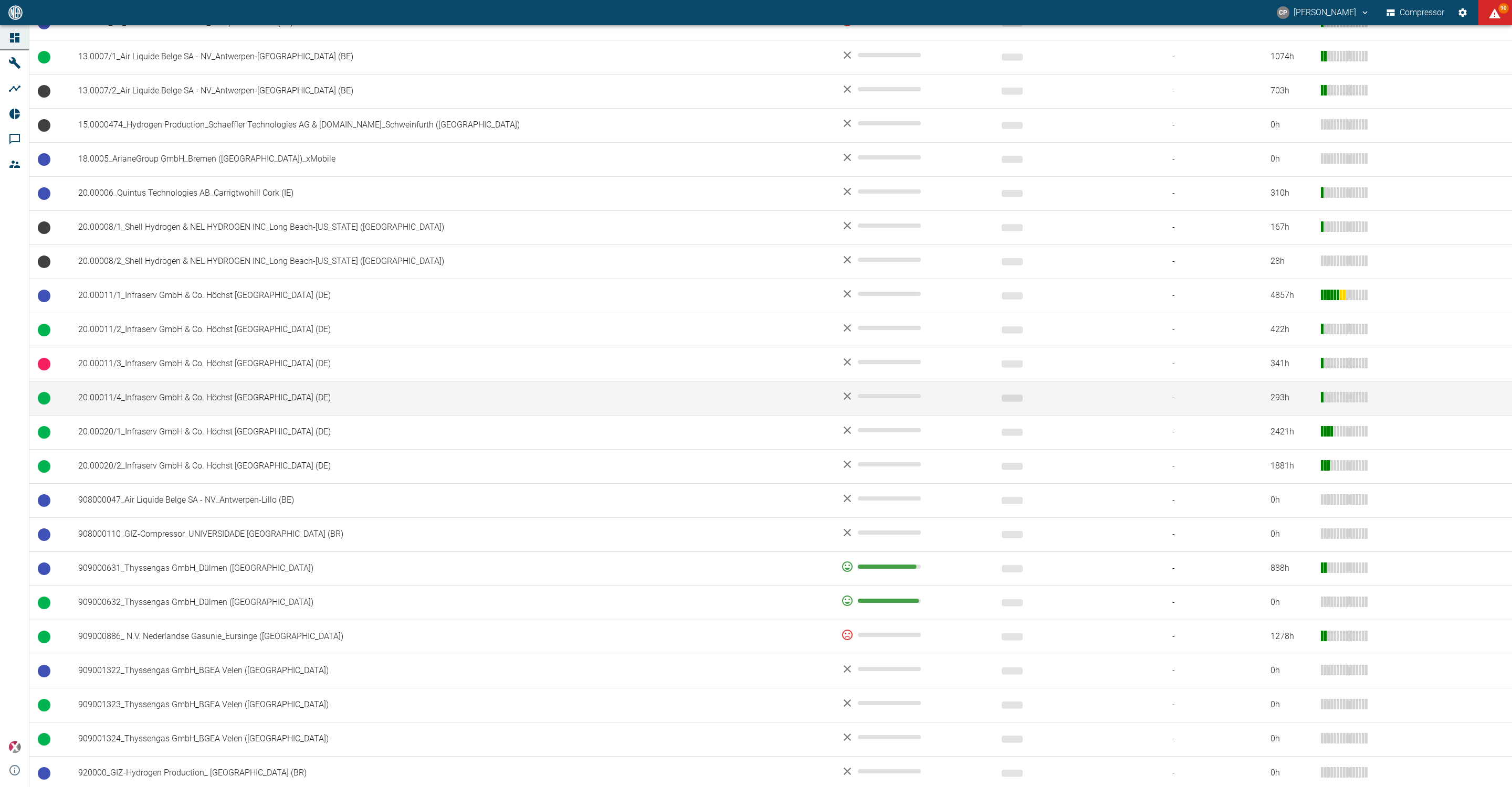
scroll to position [315, 0]
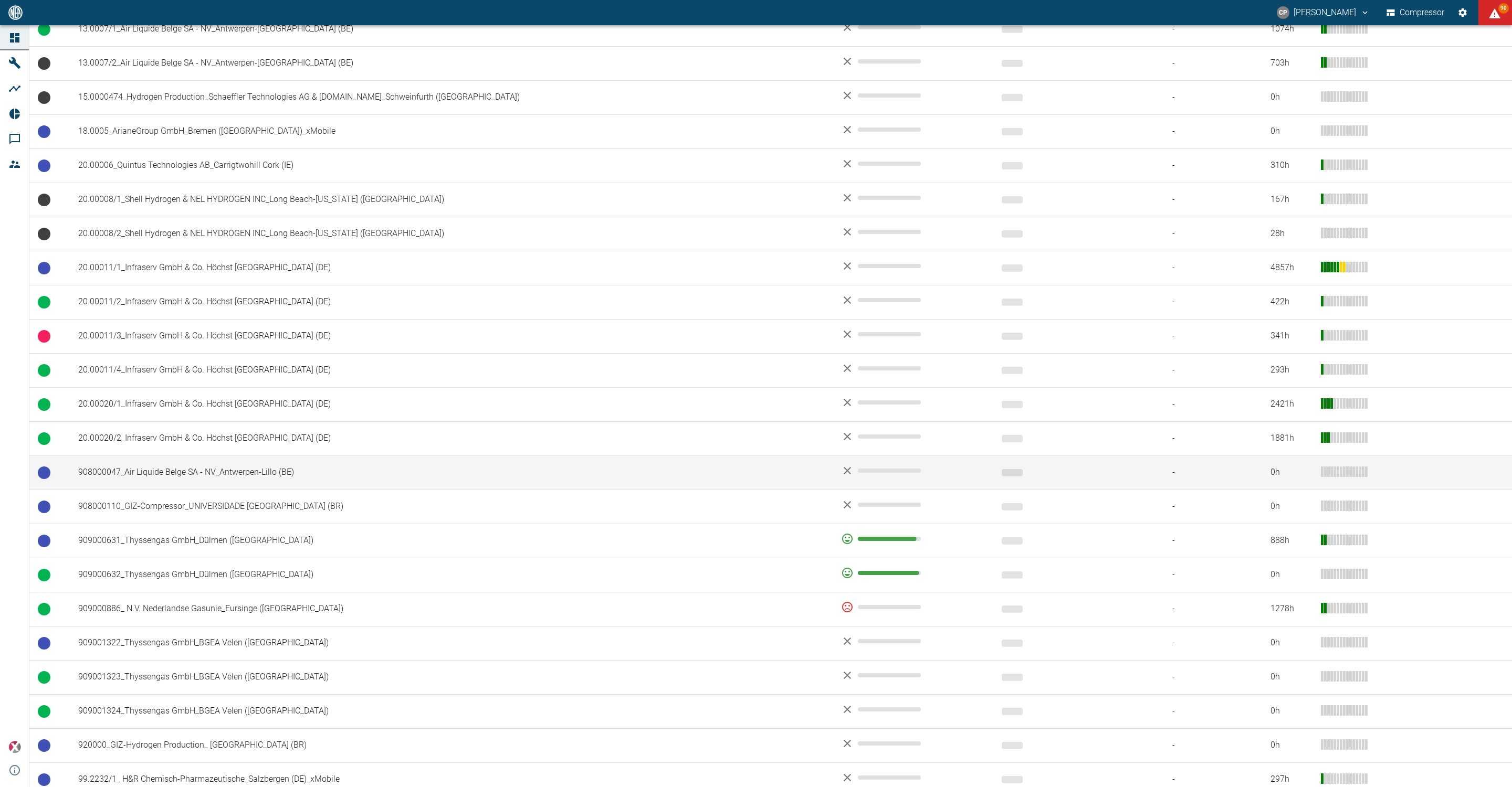
click at [185, 469] on td "908000047_Air Liquide Belge SA - NV_Antwerpen-Lillo (BE)" at bounding box center [451, 472] width 763 height 34
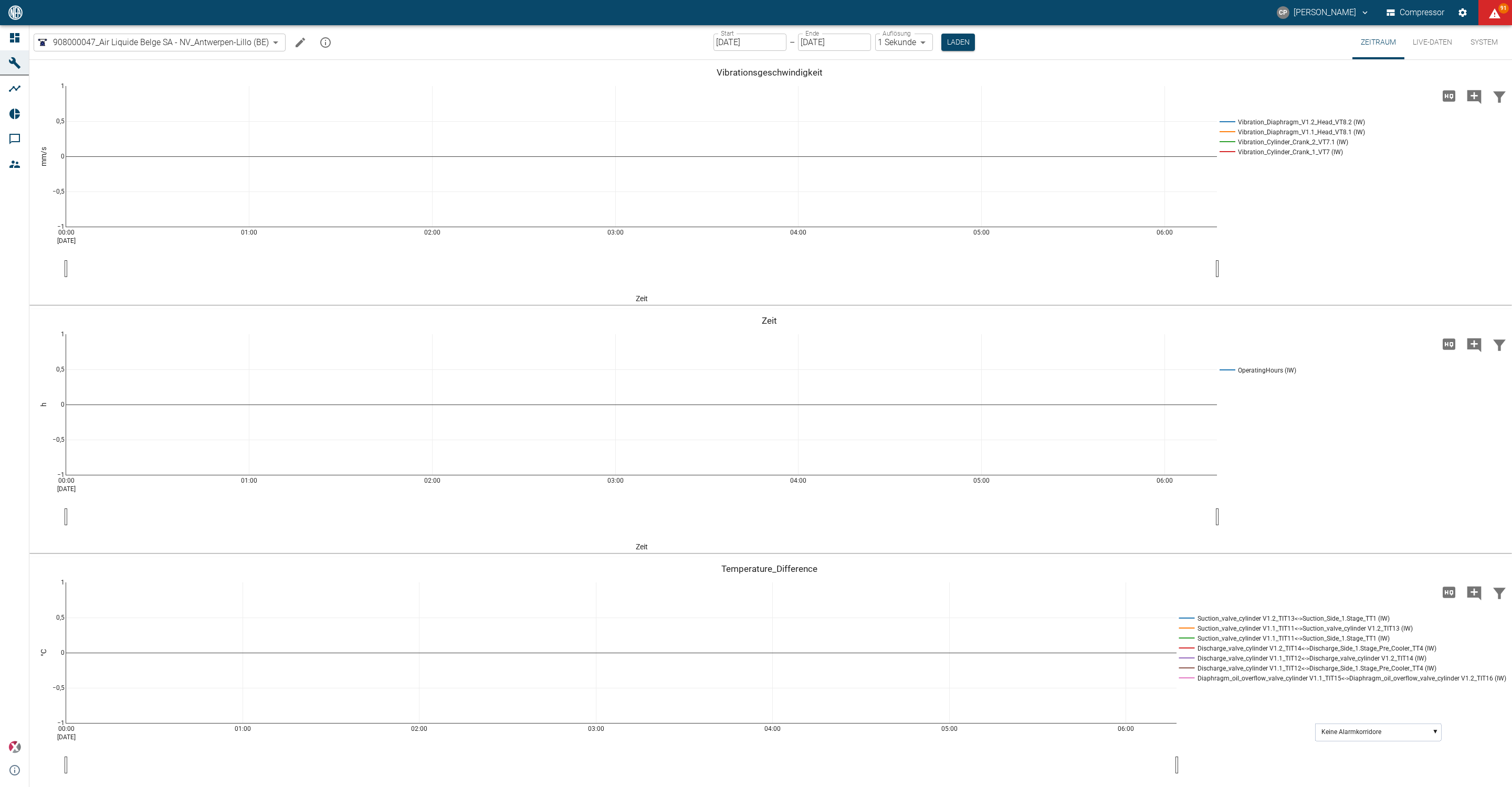
click at [16, 35] on icon at bounding box center [15, 38] width 10 height 10
